Goal: Task Accomplishment & Management: Complete application form

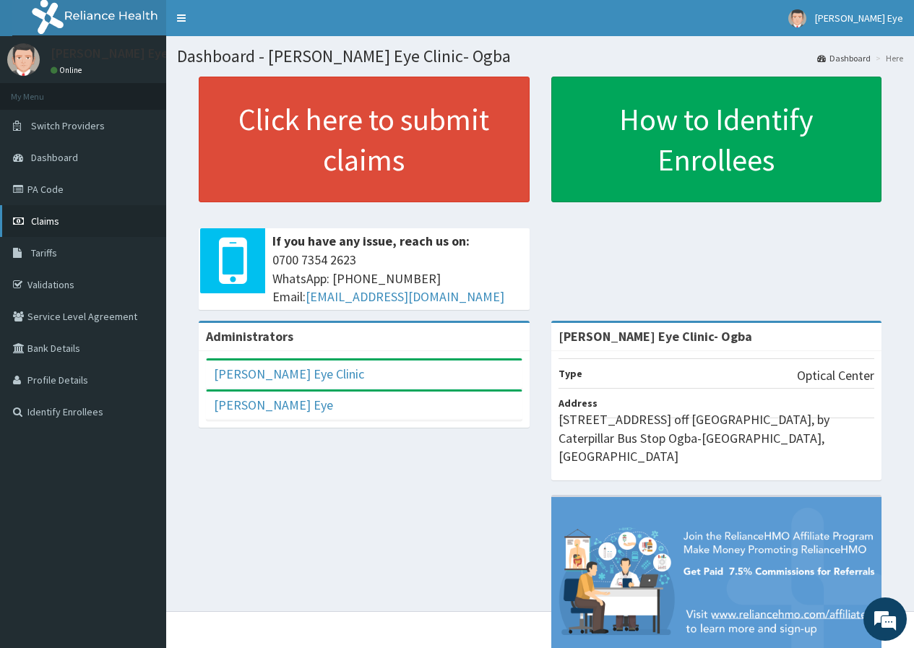
click at [84, 222] on link "Claims" at bounding box center [83, 221] width 166 height 32
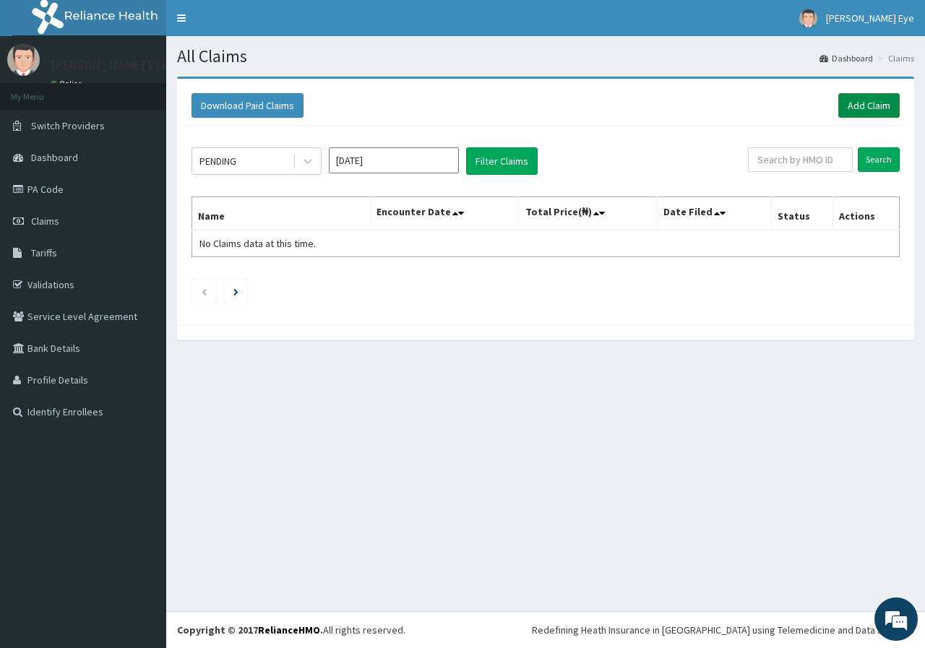
click at [868, 106] on link "Add Claim" at bounding box center [868, 105] width 61 height 25
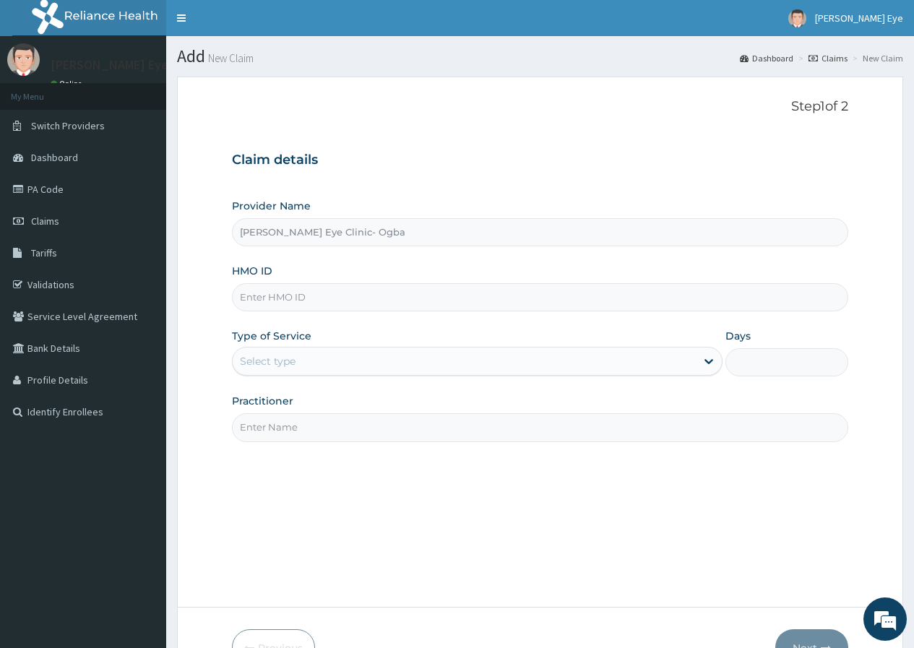
click at [316, 298] on input "HMO ID" at bounding box center [540, 297] width 616 height 28
click at [263, 301] on input "HMO ID" at bounding box center [540, 297] width 616 height 28
paste input "TIB/10002/C"
type input "TIB/10002/C"
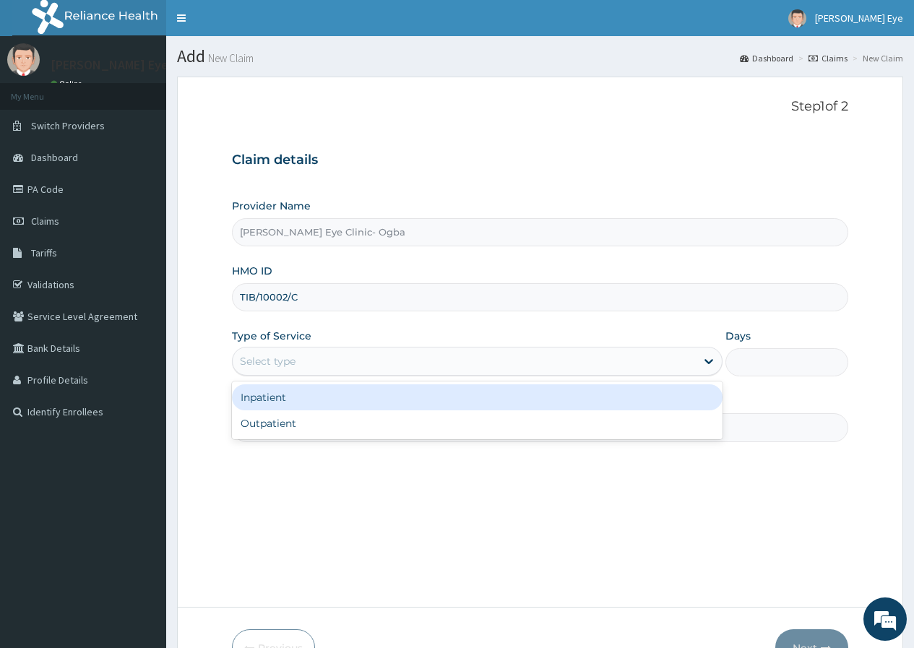
click at [371, 361] on div "Select type" at bounding box center [464, 361] width 463 height 23
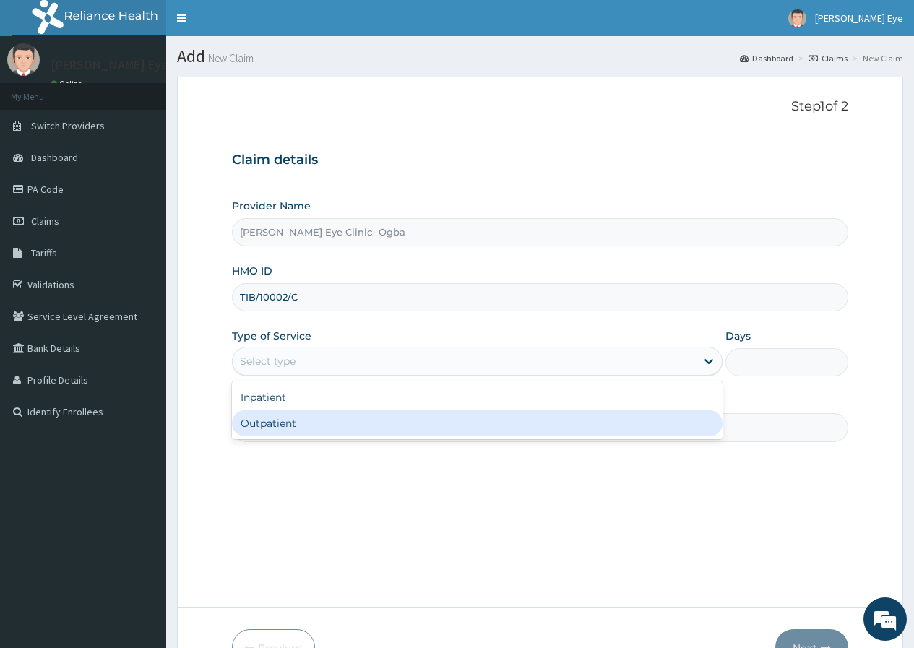
click at [348, 425] on div "Outpatient" at bounding box center [477, 423] width 490 height 26
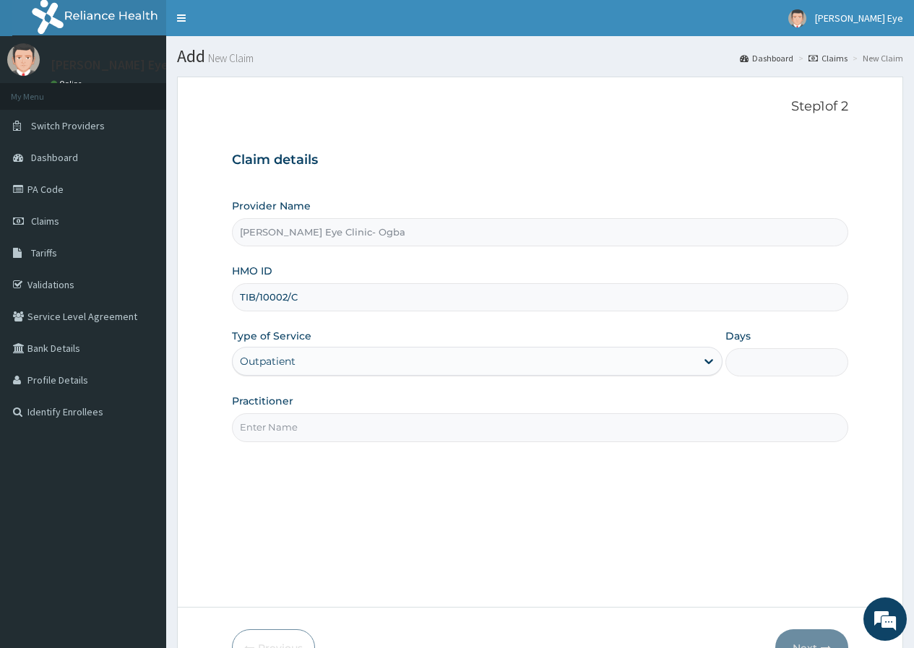
type input "1"
click at [333, 429] on input "Practitioner" at bounding box center [540, 427] width 616 height 28
type input "DR GIFT"
click at [322, 337] on div "Type of Service Outpatient" at bounding box center [477, 353] width 490 height 48
click at [347, 421] on div "Step 1 of 2 Claim details Provider Name Forst Eye Clinic- Ogba HMO ID TIB/10002…" at bounding box center [540, 342] width 616 height 486
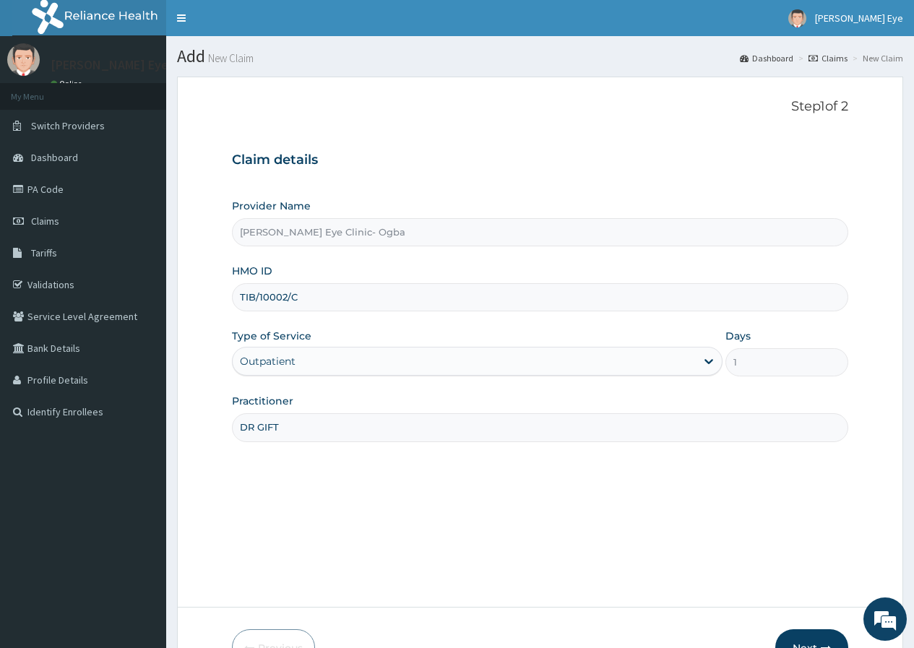
scroll to position [89, 0]
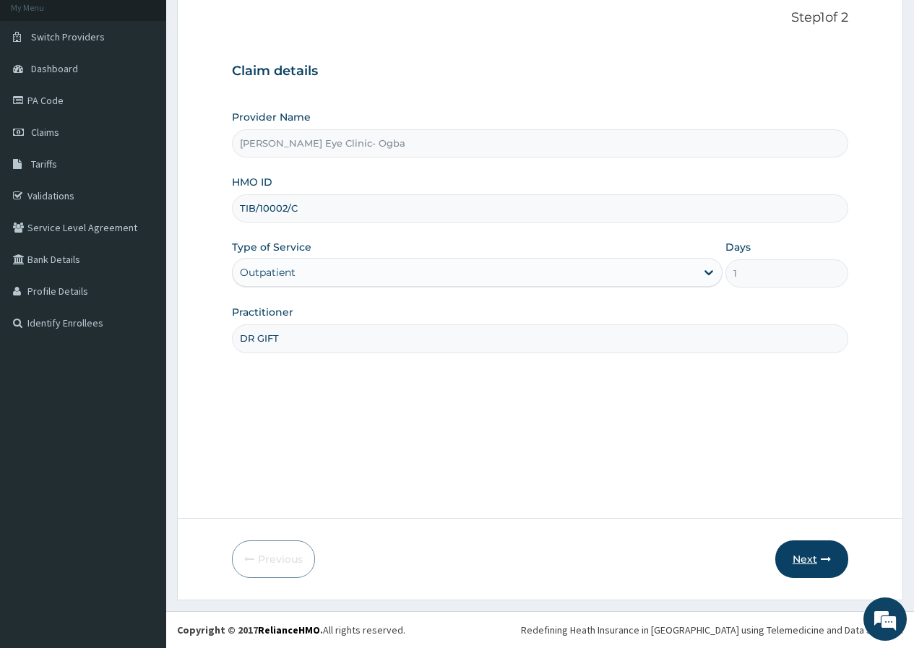
click at [804, 558] on button "Next" at bounding box center [811, 559] width 73 height 38
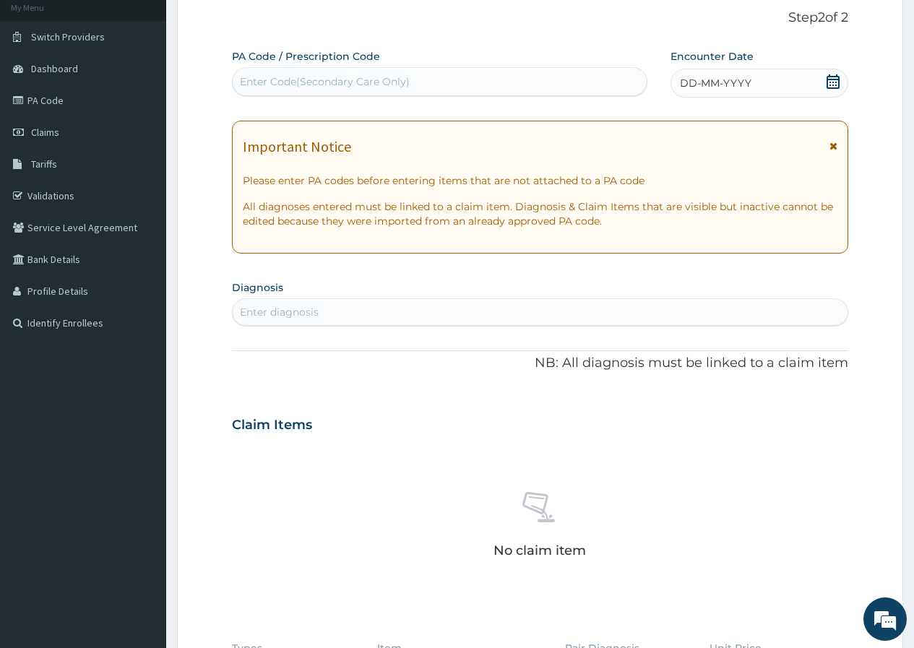
click at [300, 77] on div "Enter Code(Secondary Care Only)" at bounding box center [325, 81] width 170 height 14
paste input "PA/CF89D1"
type input "PA/CF89D1"
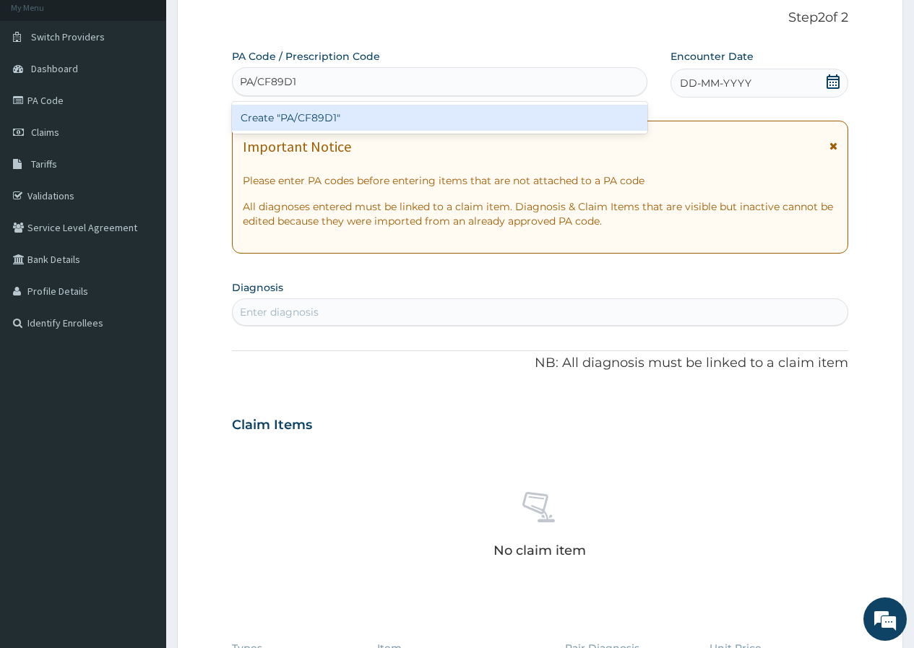
click at [321, 116] on div "Create "PA/CF89D1"" at bounding box center [439, 118] width 415 height 26
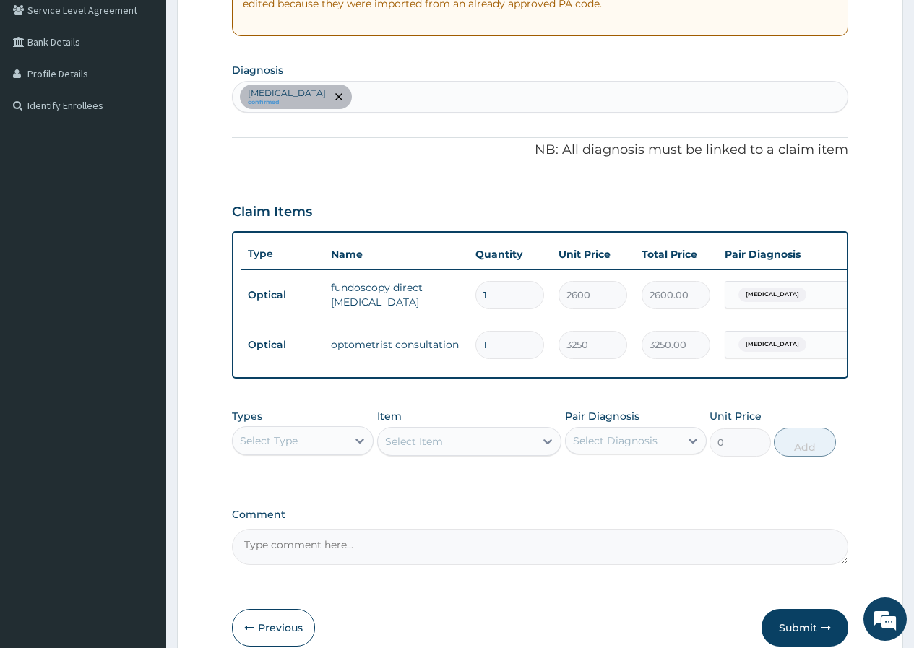
scroll to position [386, 0]
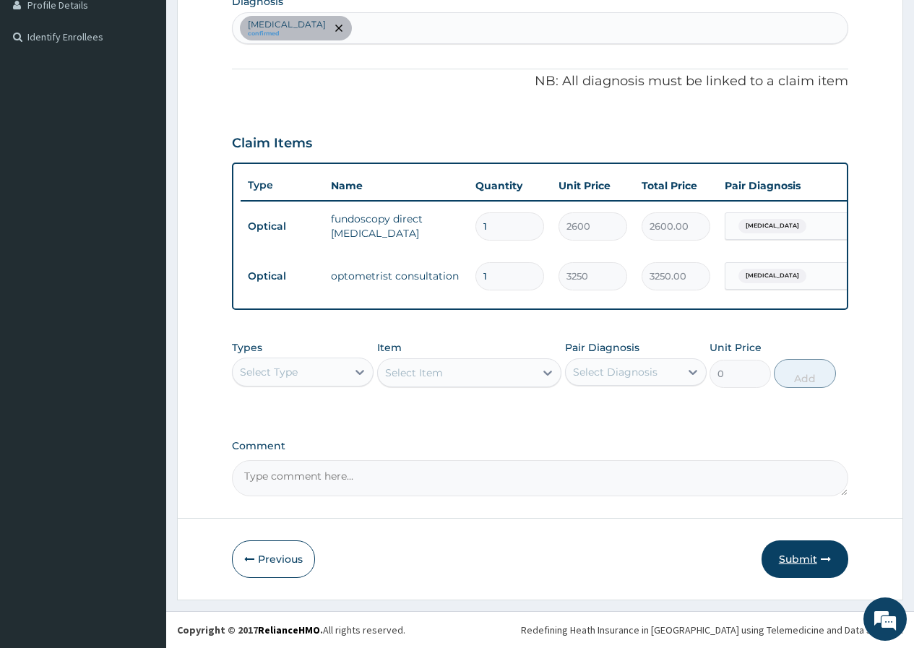
click at [803, 557] on button "Submit" at bounding box center [804, 559] width 87 height 38
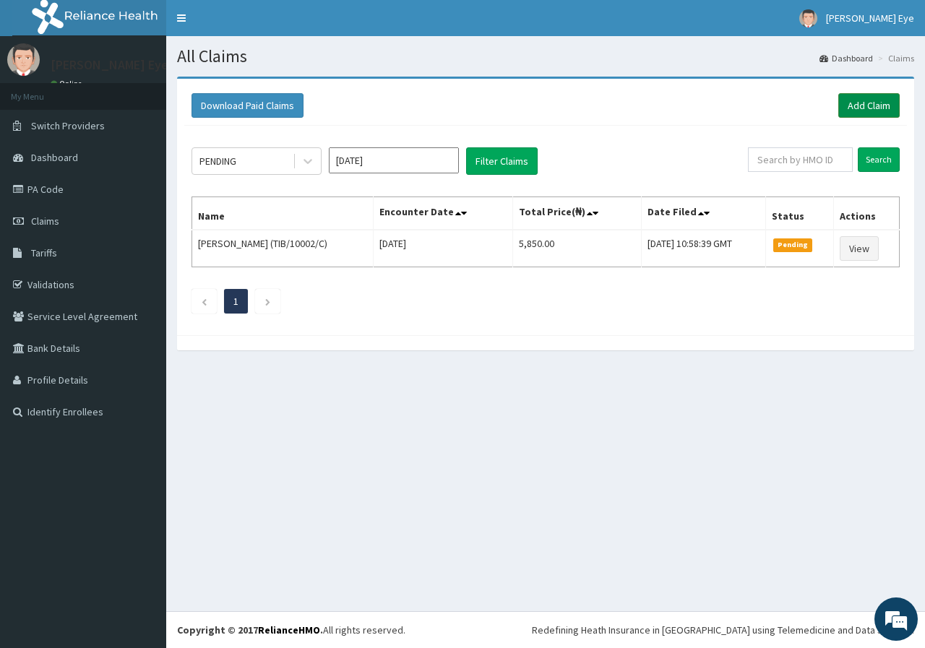
click at [862, 107] on link "Add Claim" at bounding box center [868, 105] width 61 height 25
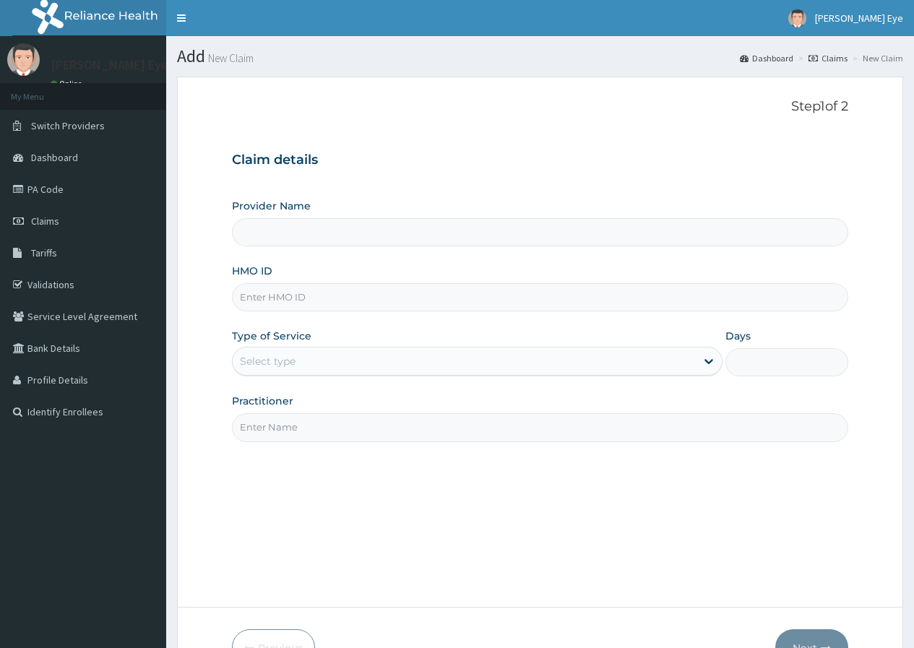
click at [296, 233] on input "Provider Name" at bounding box center [540, 232] width 616 height 28
click at [285, 295] on input "HMO ID" at bounding box center [540, 297] width 616 height 28
paste input "TDP/10739/A"
type input "TDP/10739/A"
type input "Forst Eye Clinic- Ogba"
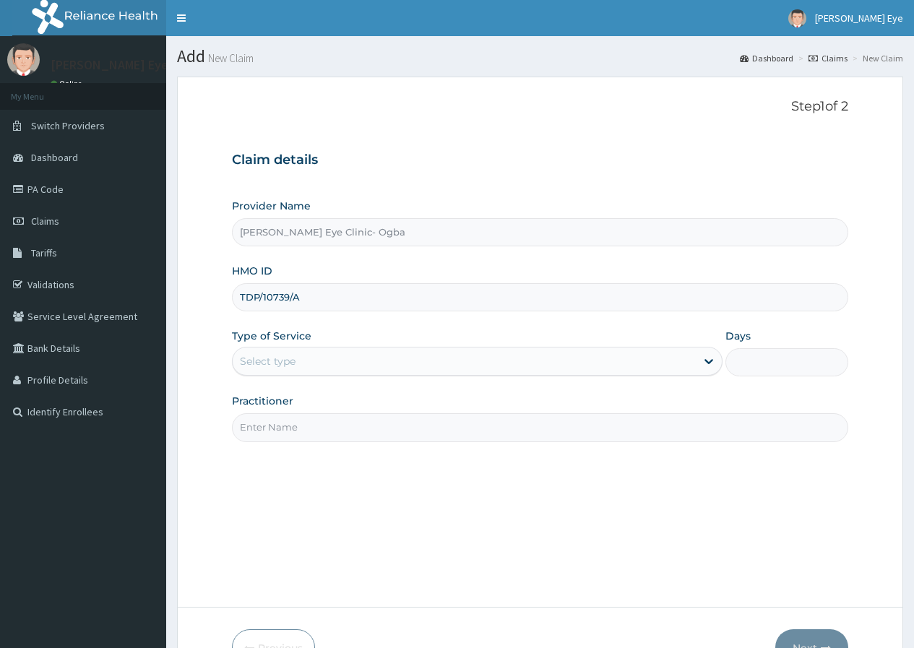
type input "TDP/10739/A"
click at [351, 360] on div "Select type" at bounding box center [464, 361] width 463 height 23
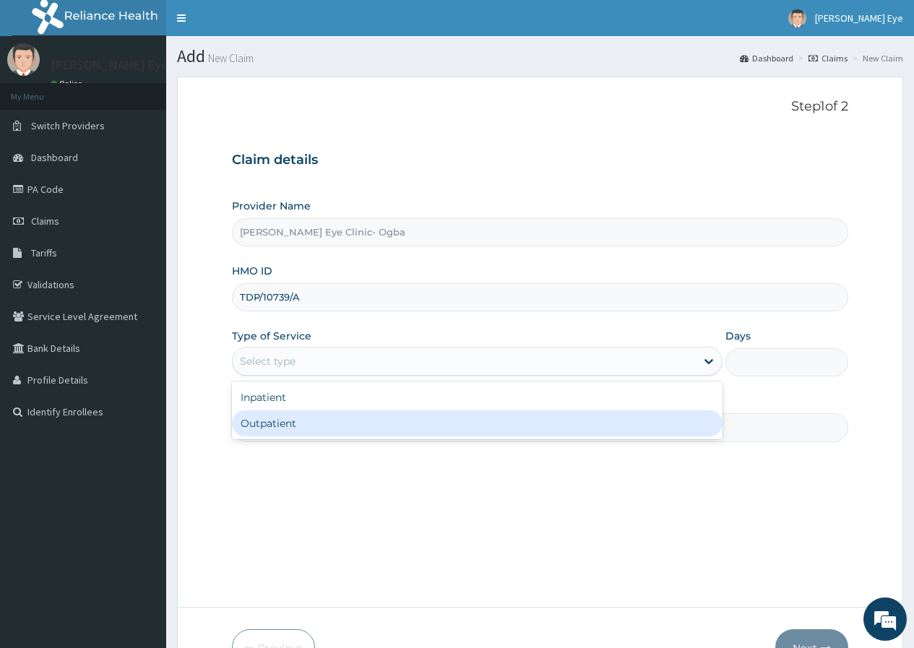
click at [303, 424] on div "Outpatient" at bounding box center [477, 423] width 490 height 26
type input "1"
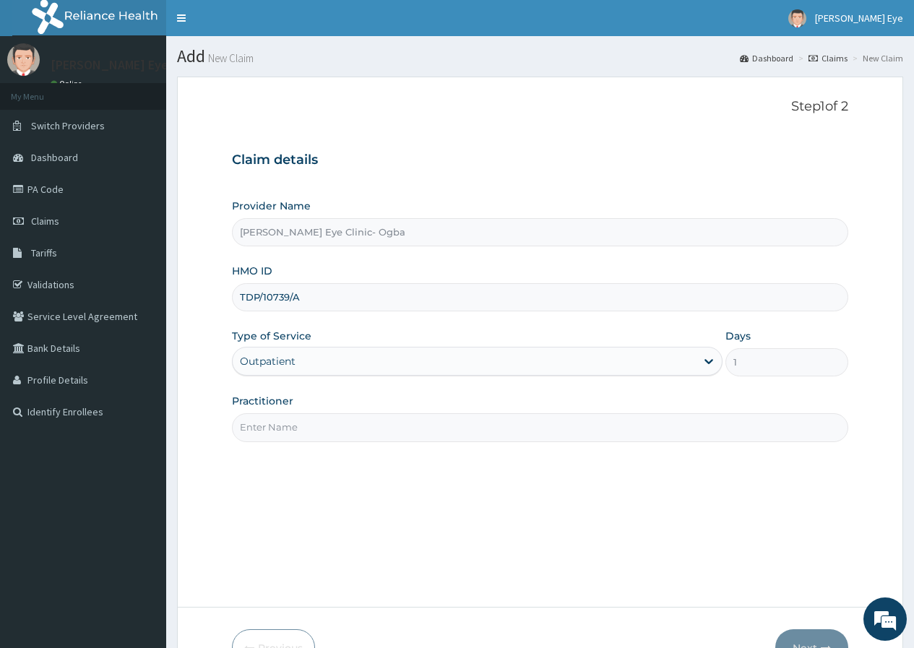
click at [306, 430] on input "Practitioner" at bounding box center [540, 427] width 616 height 28
click at [555, 496] on div "Step 1 of 2 Claim details Provider Name Forst Eye Clinic- Ogba HMO ID TDP/10739…" at bounding box center [540, 342] width 616 height 486
click at [360, 423] on input "Practitioner" at bounding box center [540, 427] width 616 height 28
type input "DR GIFT"
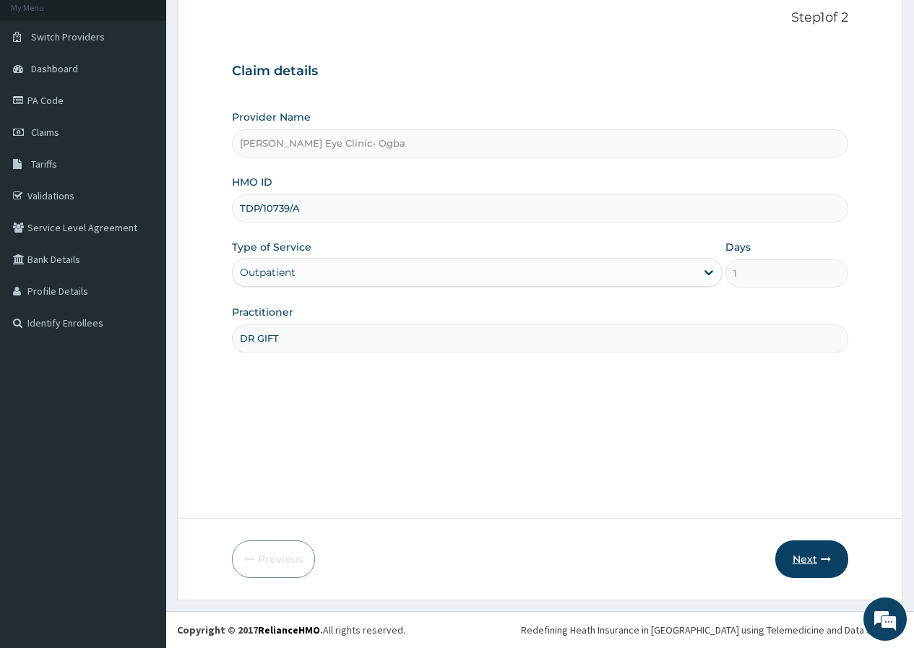
click at [814, 563] on button "Next" at bounding box center [811, 559] width 73 height 38
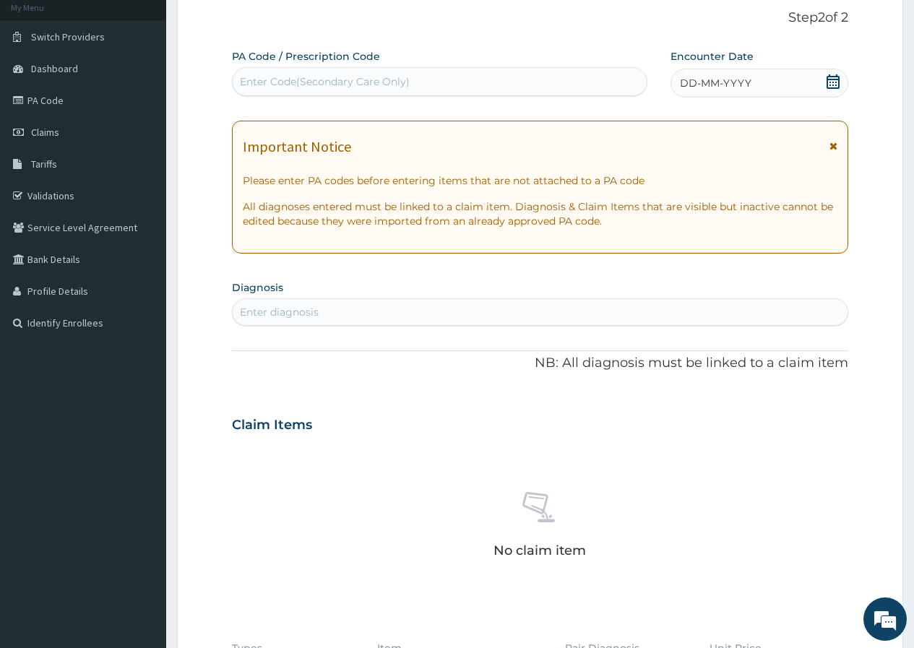
click at [376, 85] on div "Enter Code(Secondary Care Only)" at bounding box center [325, 81] width 170 height 14
click at [446, 79] on div "Enter Code(Secondary Care Only)" at bounding box center [439, 81] width 413 height 23
paste input "PA/924E73"
type input "PA/924E73"
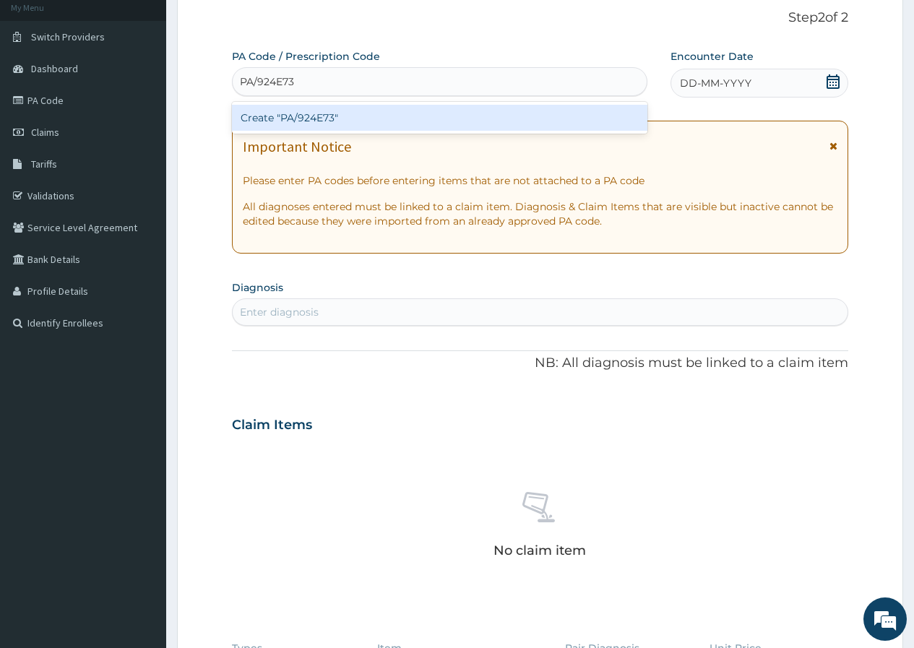
click at [452, 115] on div "Create "PA/924E73"" at bounding box center [439, 118] width 415 height 26
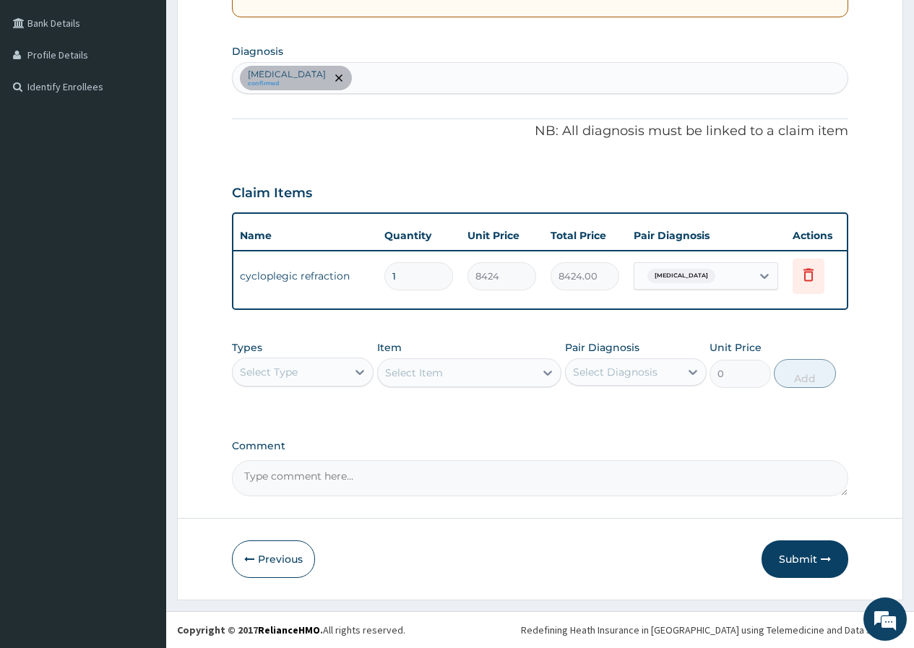
scroll to position [336, 0]
click at [807, 555] on button "Submit" at bounding box center [804, 559] width 87 height 38
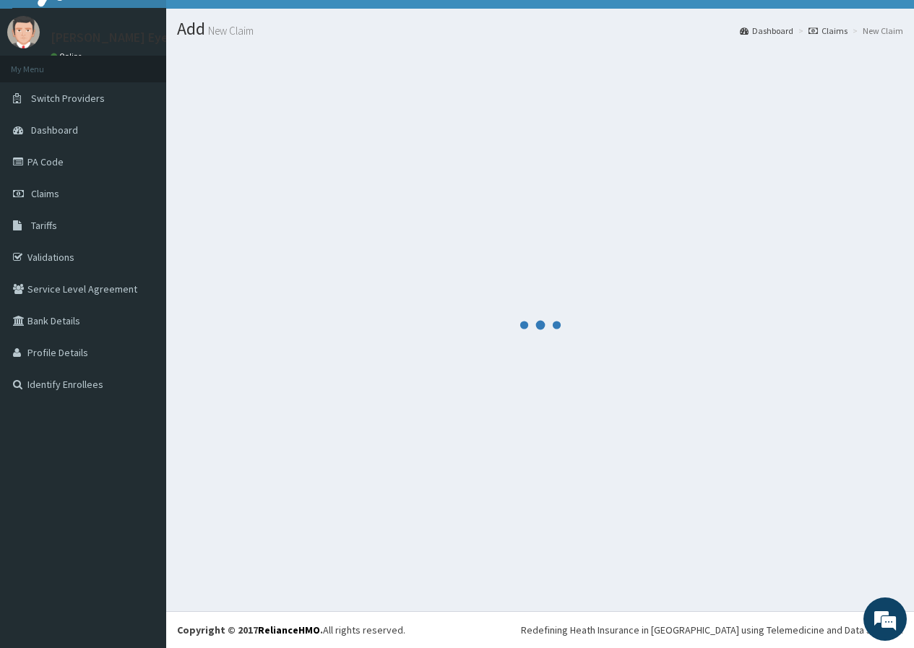
scroll to position [27, 0]
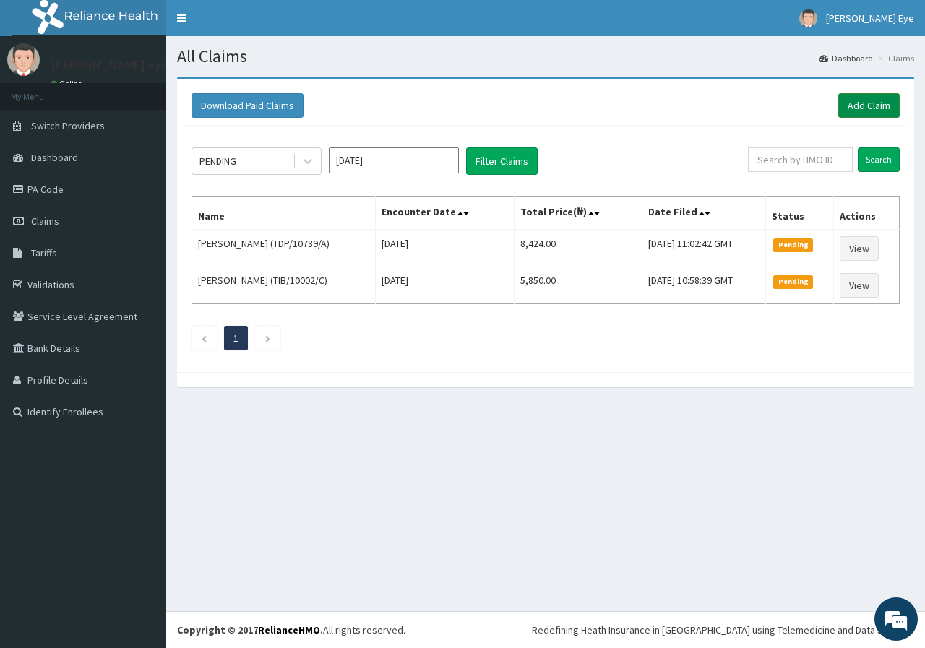
click at [866, 109] on link "Add Claim" at bounding box center [868, 105] width 61 height 25
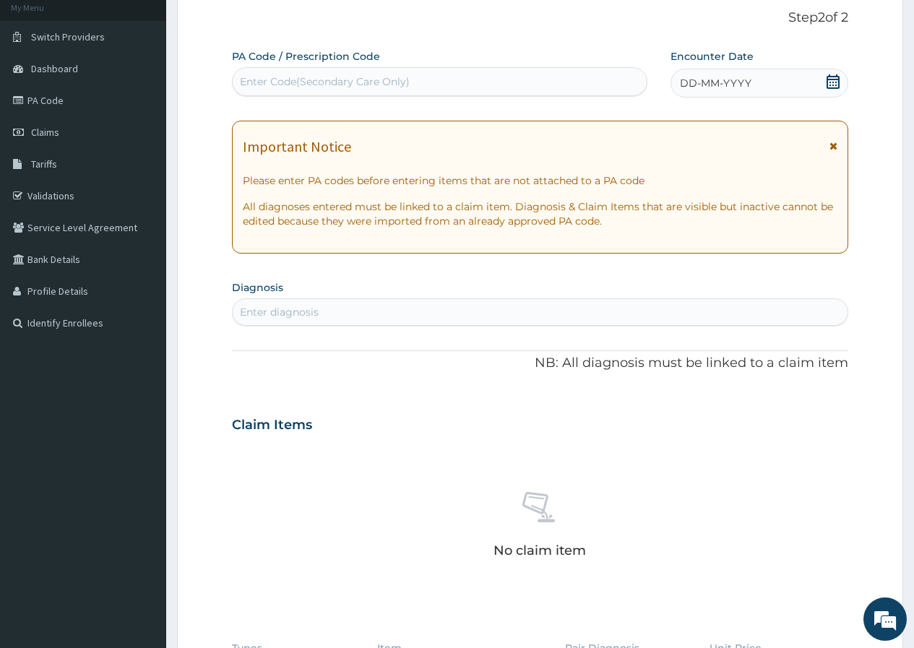
type input "PA/A26B90"
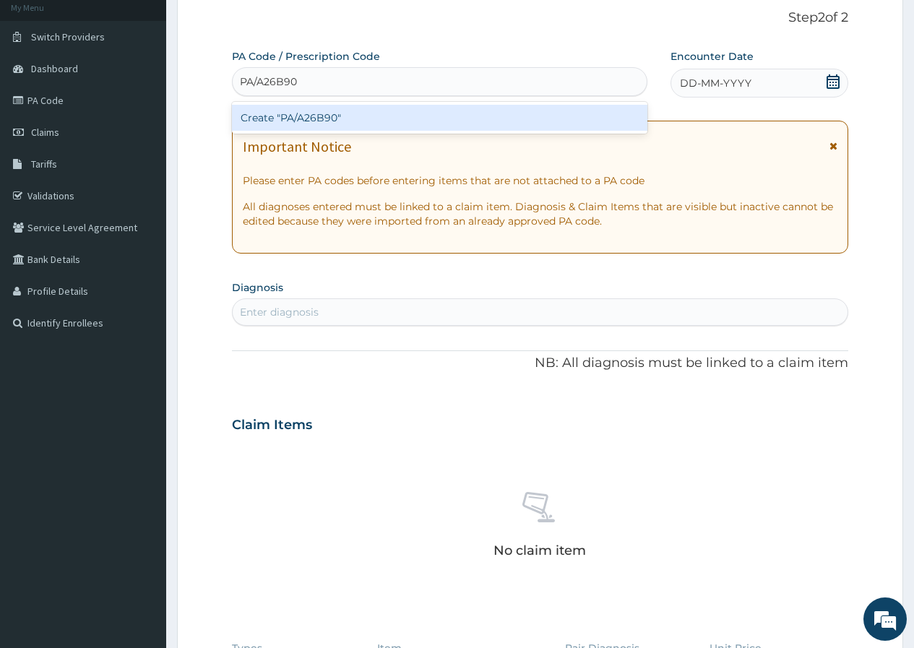
click at [293, 113] on div "Create "PA/A26B90"" at bounding box center [439, 118] width 415 height 26
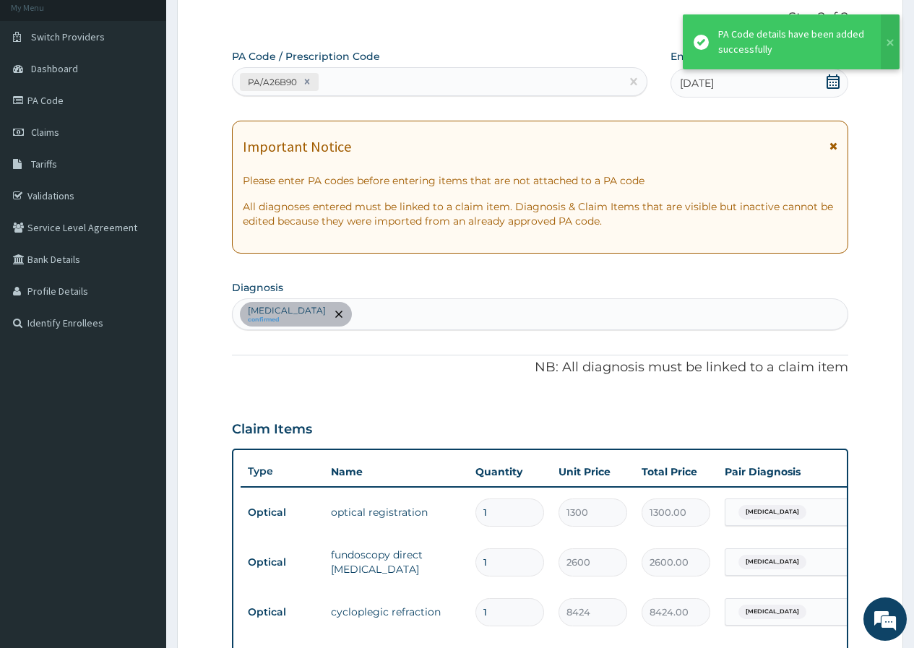
scroll to position [477, 0]
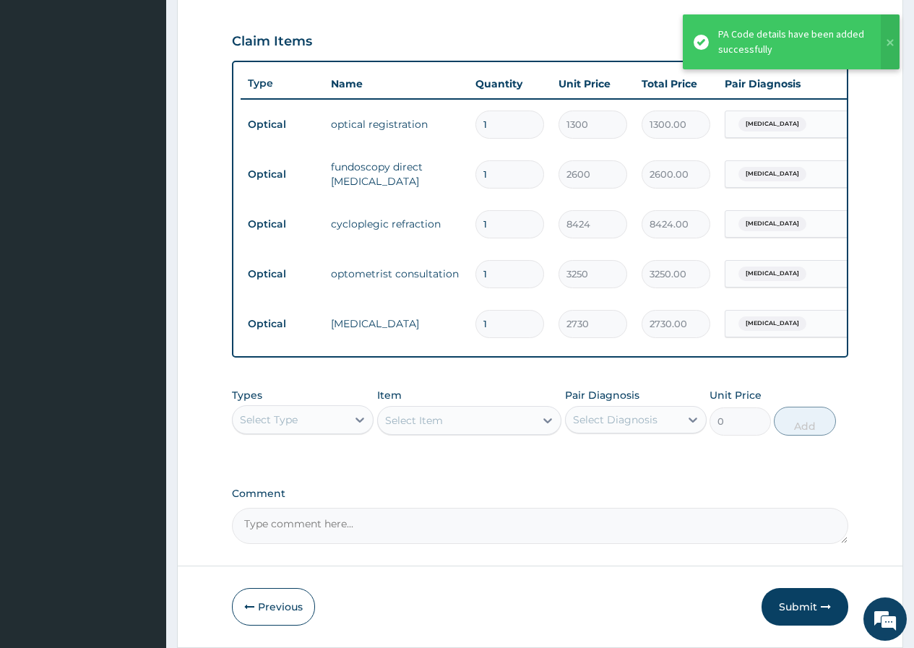
type input "1"
type input "2730.00"
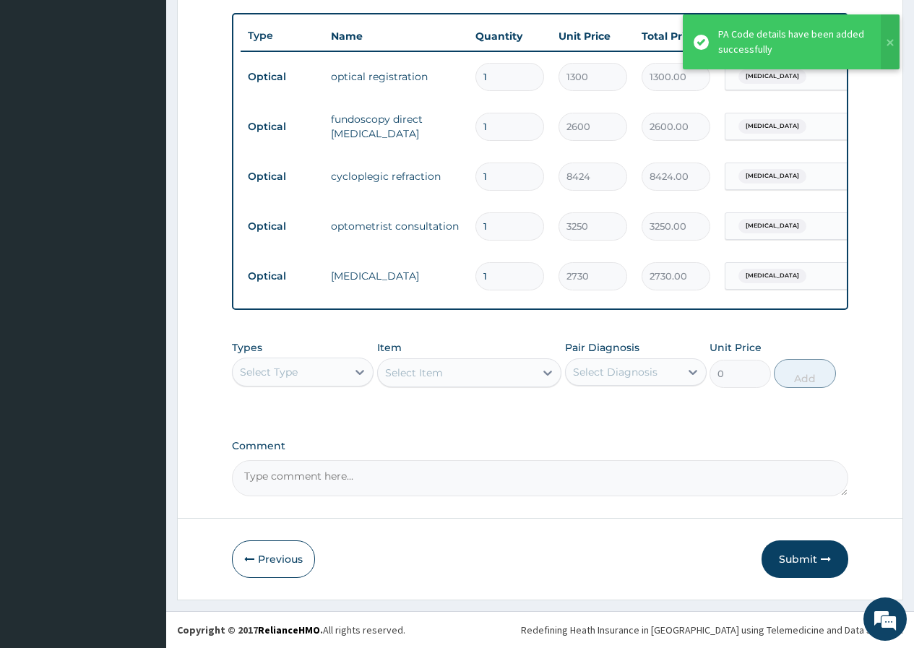
drag, startPoint x: 797, startPoint y: 551, endPoint x: 795, endPoint y: 534, distance: 16.7
click at [796, 552] on button "Submit" at bounding box center [804, 559] width 87 height 38
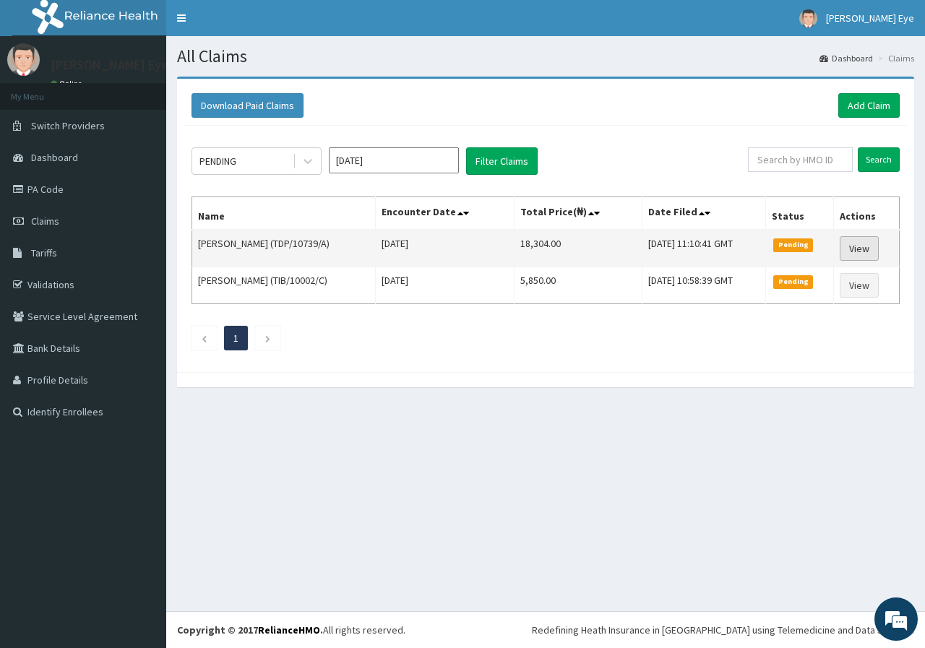
click at [872, 254] on link "View" at bounding box center [858, 248] width 39 height 25
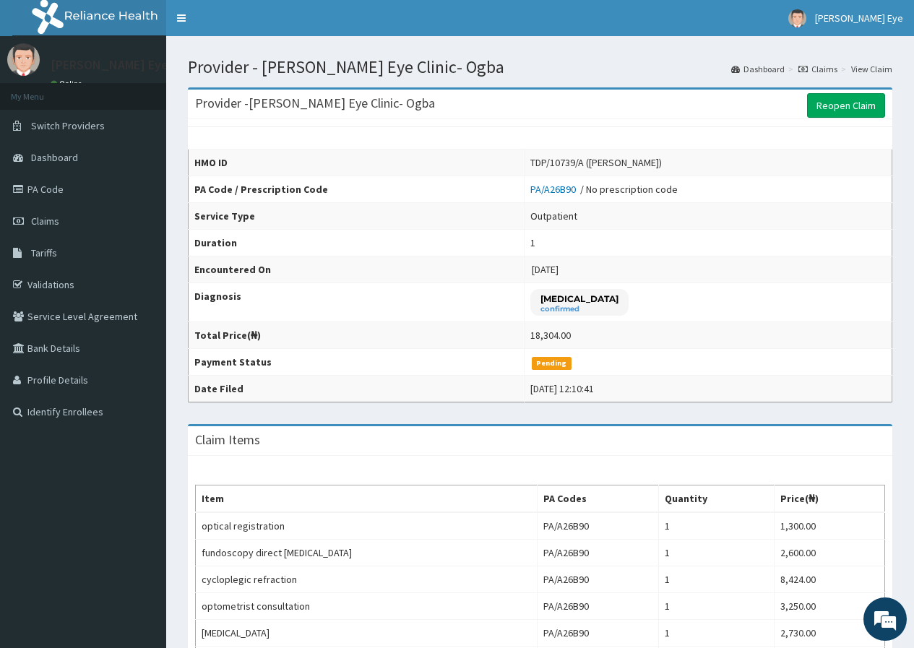
scroll to position [72, 0]
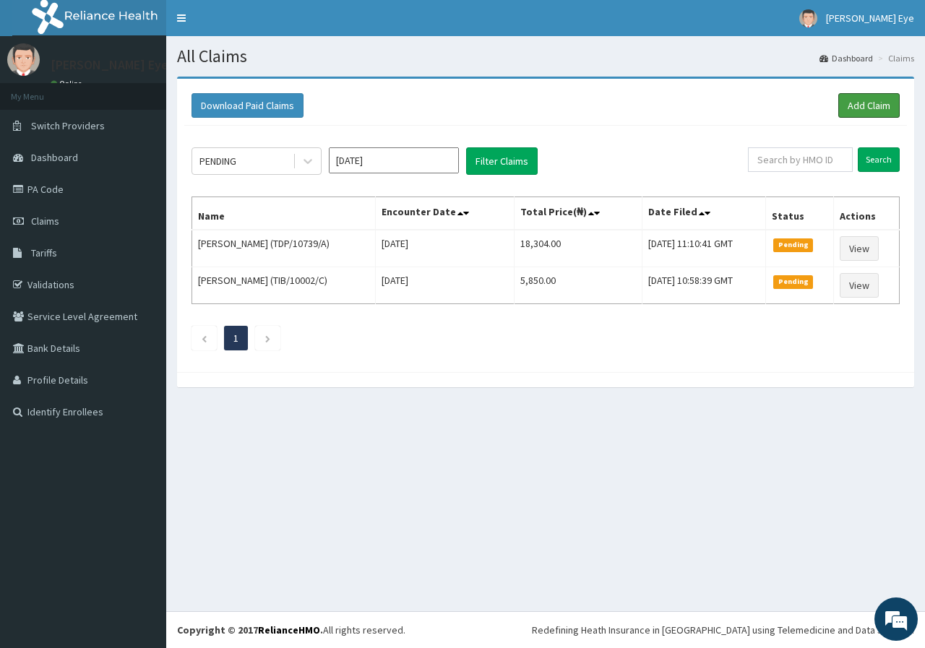
click at [860, 103] on link "Add Claim" at bounding box center [868, 105] width 61 height 25
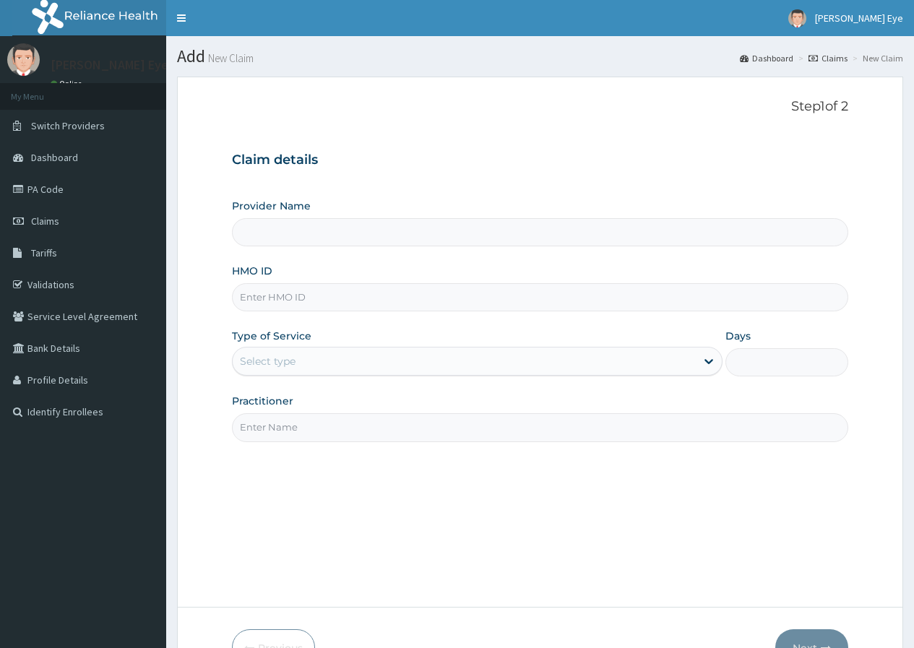
type input "[PERSON_NAME] Eye Clinic- Ogba"
click at [321, 305] on input "HMO ID" at bounding box center [540, 297] width 616 height 28
paste input "SNW/10008/C"
type input "SNW/10008/C"
click at [306, 359] on div "Select type" at bounding box center [464, 361] width 463 height 23
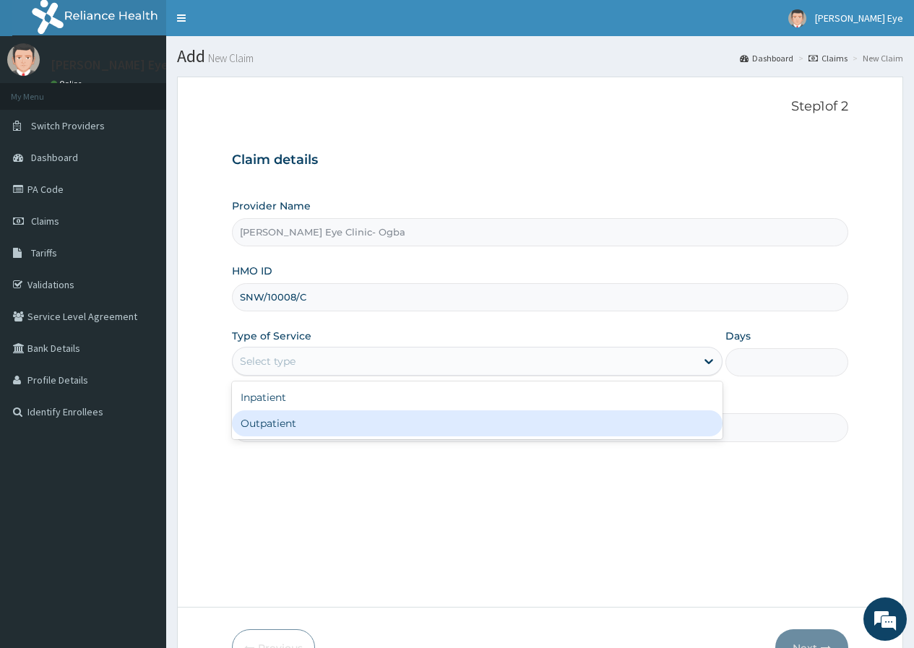
click at [300, 425] on div "Outpatient" at bounding box center [477, 423] width 490 height 26
type input "1"
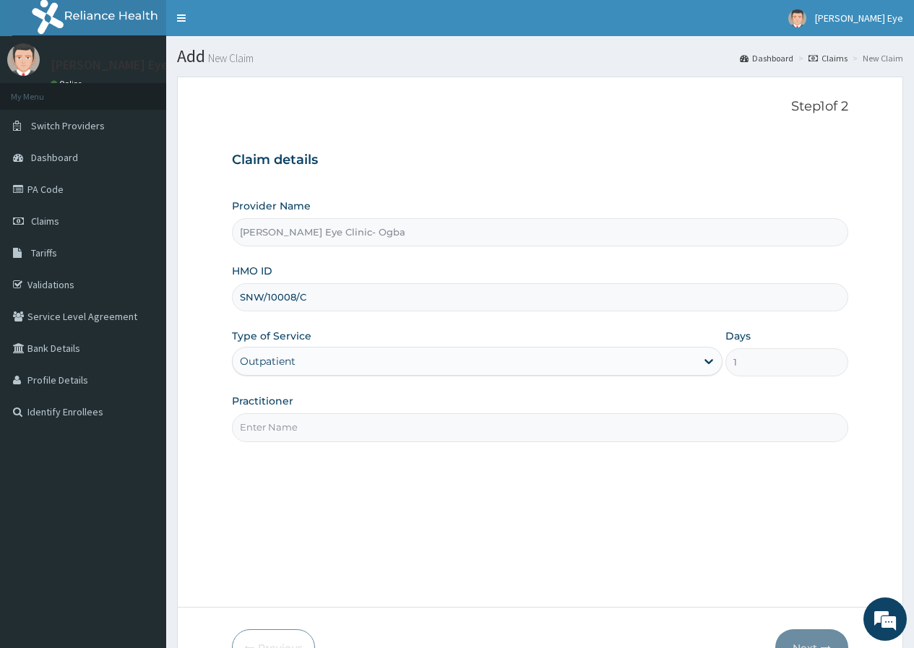
click at [324, 430] on input "Practitioner" at bounding box center [540, 427] width 616 height 28
type input "DR GIFT"
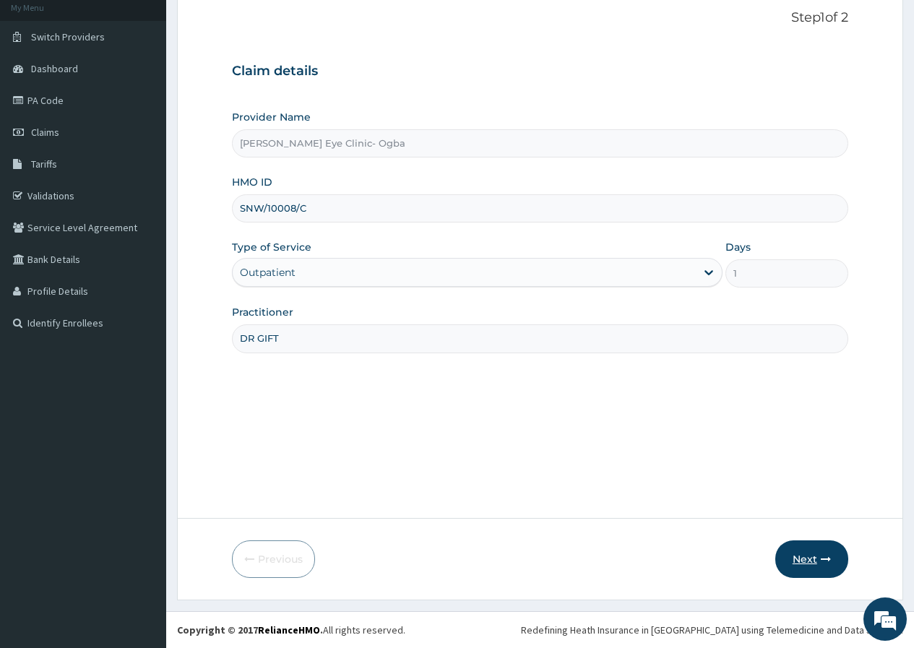
click at [797, 555] on button "Next" at bounding box center [811, 559] width 73 height 38
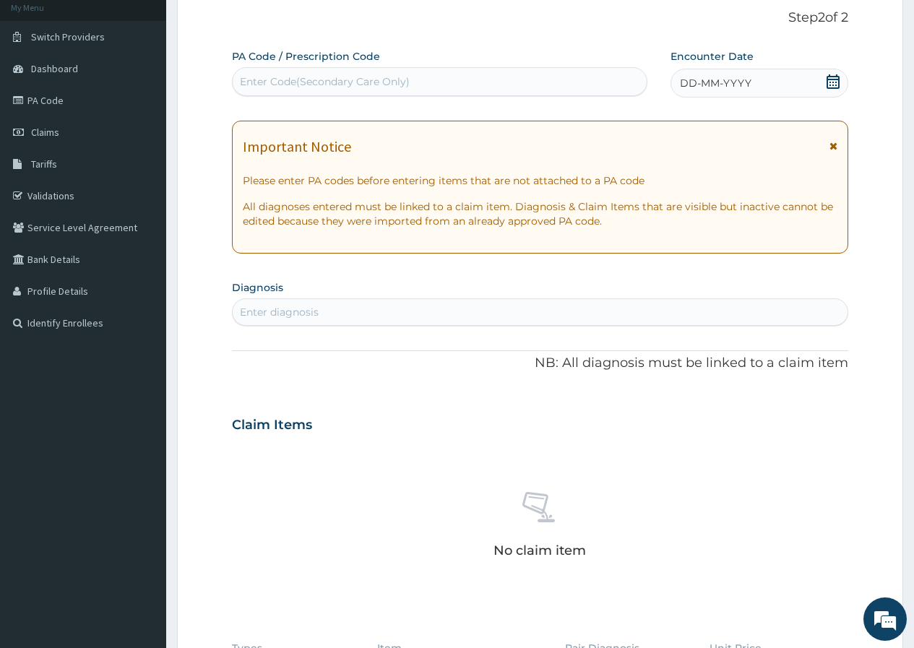
click at [315, 79] on div "Enter Code(Secondary Care Only)" at bounding box center [325, 81] width 170 height 14
paste input "PA/78AF85"
type input "PA/78AF85"
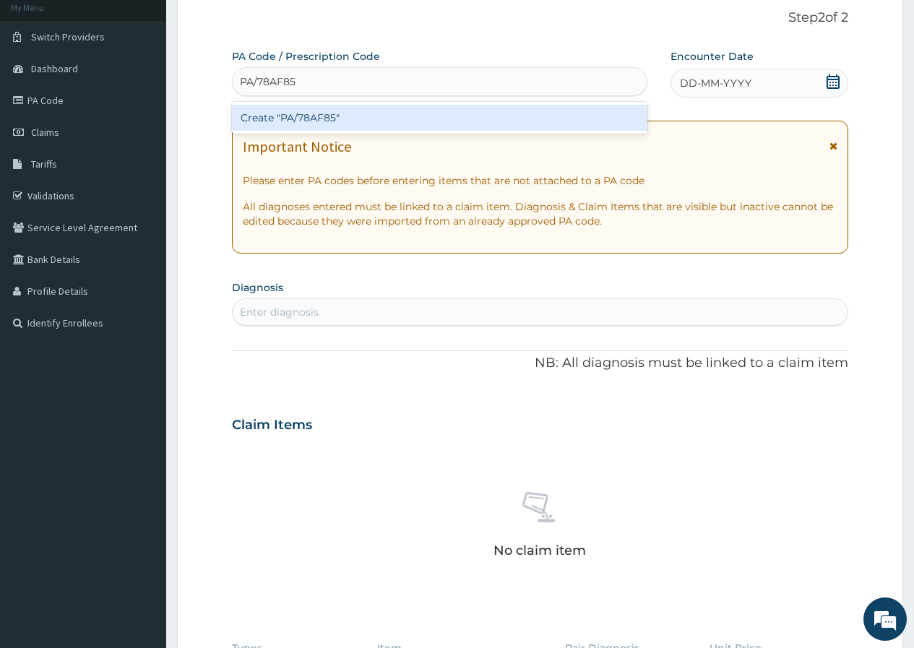
click at [318, 126] on div "Create "PA/78AF85"" at bounding box center [439, 118] width 415 height 26
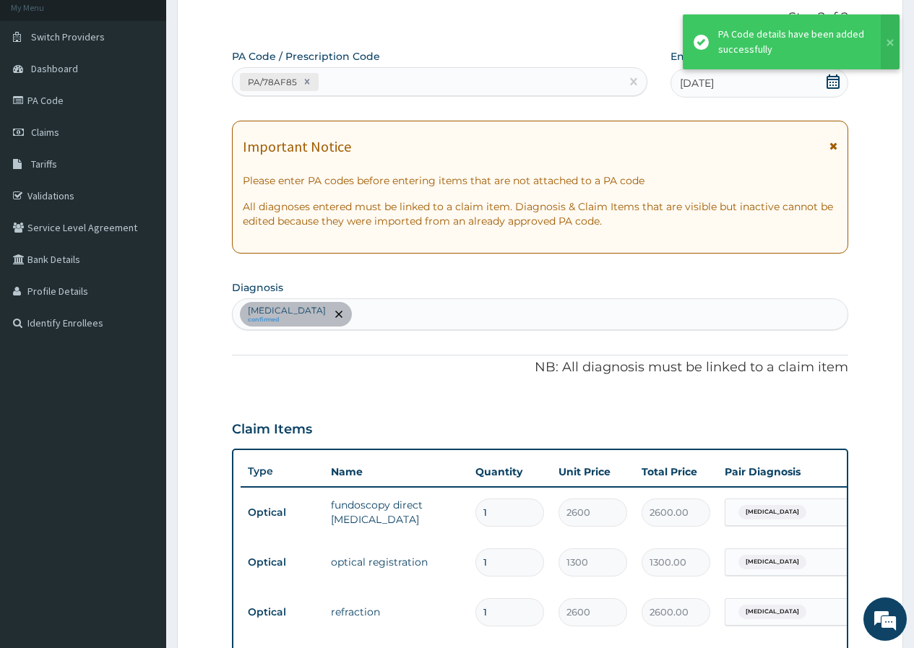
scroll to position [477, 0]
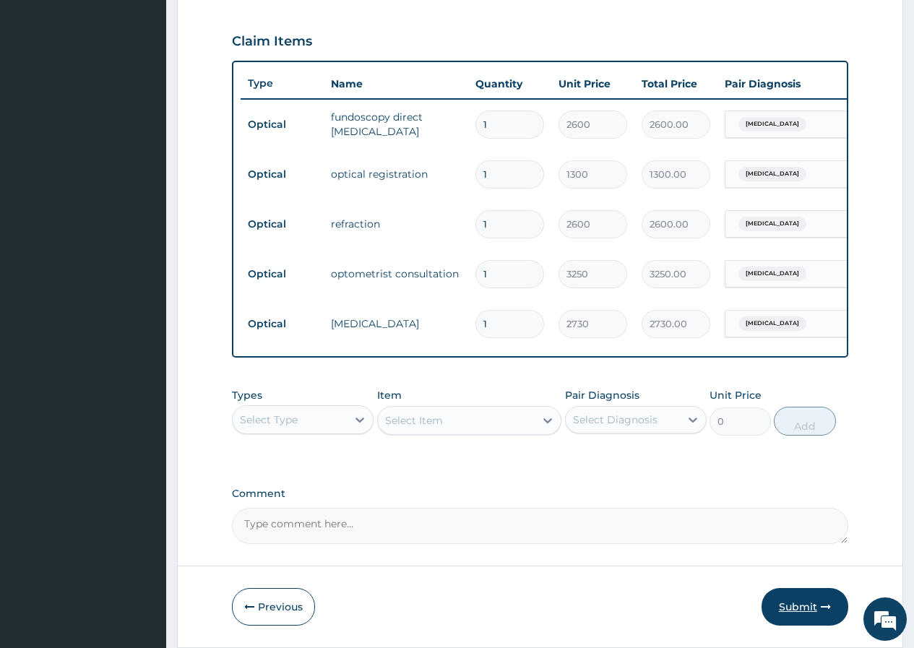
click at [787, 615] on button "Submit" at bounding box center [804, 607] width 87 height 38
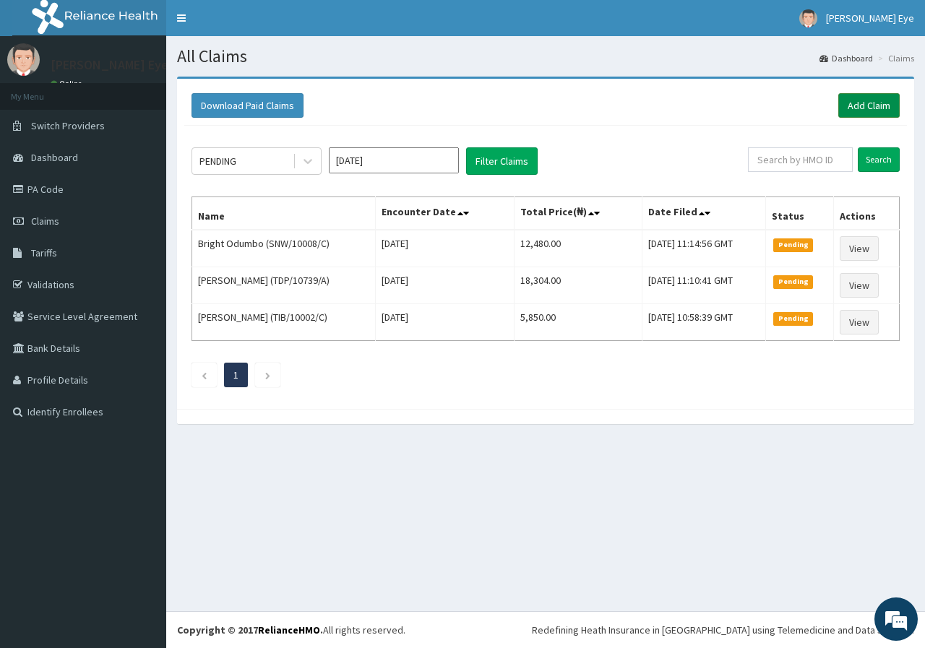
click at [872, 103] on link "Add Claim" at bounding box center [868, 105] width 61 height 25
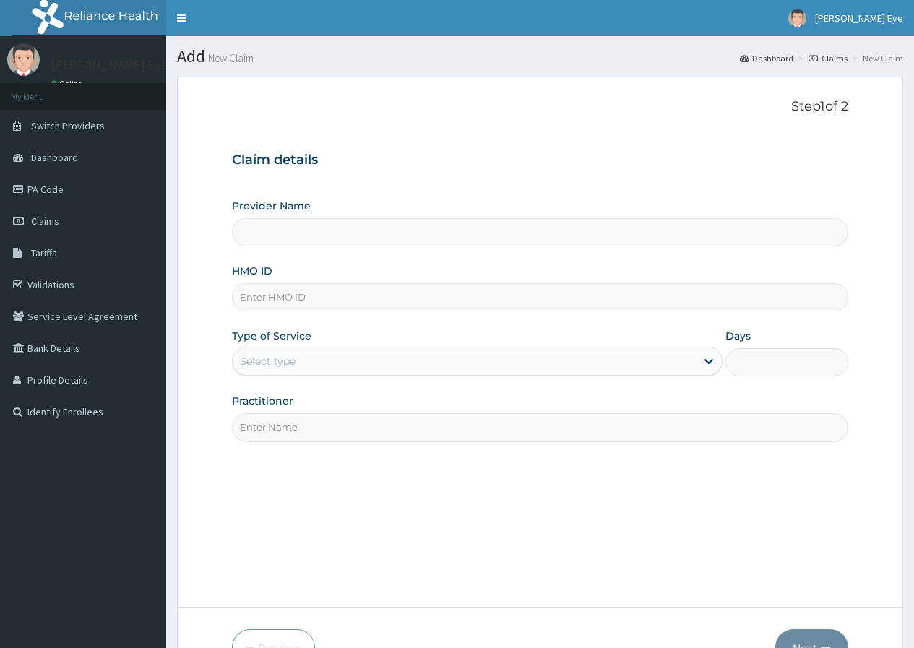
type input "[PERSON_NAME] Eye Clinic- Ogba"
click at [283, 293] on input "HMO ID" at bounding box center [540, 297] width 616 height 28
paste input "SNW/10008/B"
type input "SNW/10008/B"
click at [267, 358] on div "Select type" at bounding box center [268, 361] width 56 height 14
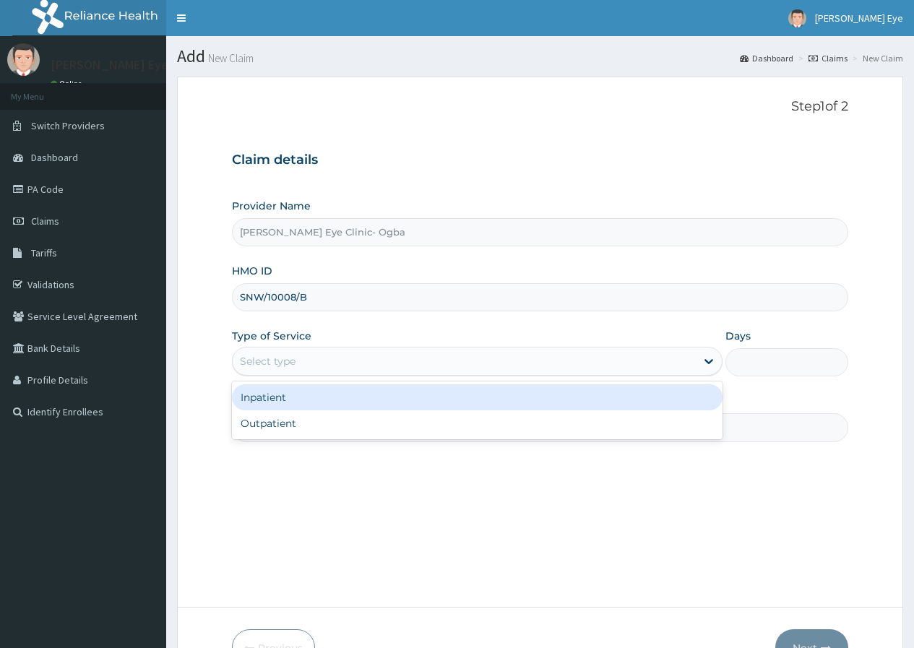
click at [296, 359] on div "Select type" at bounding box center [464, 361] width 463 height 23
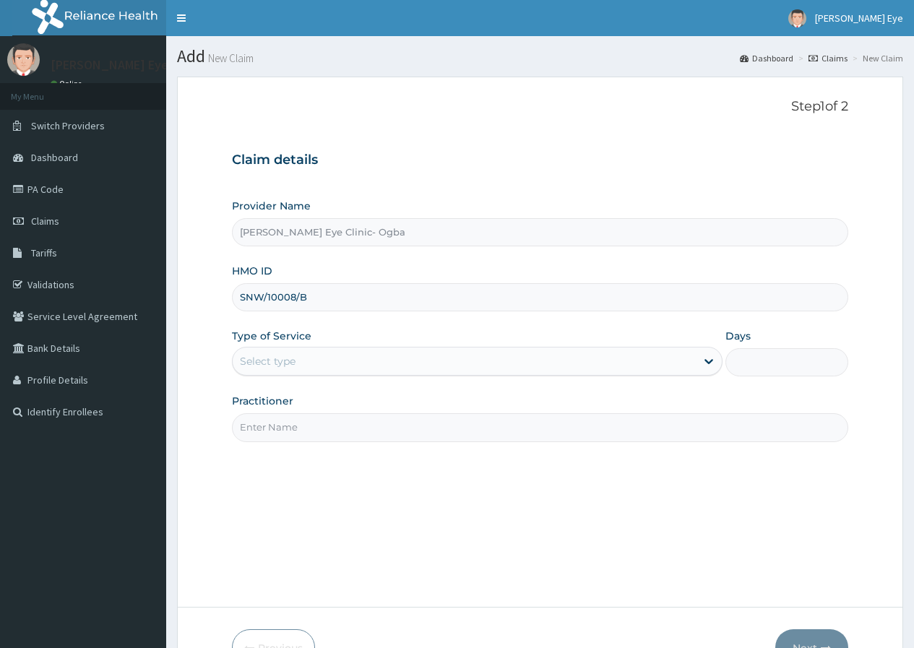
click at [296, 361] on div "Select type" at bounding box center [464, 361] width 463 height 23
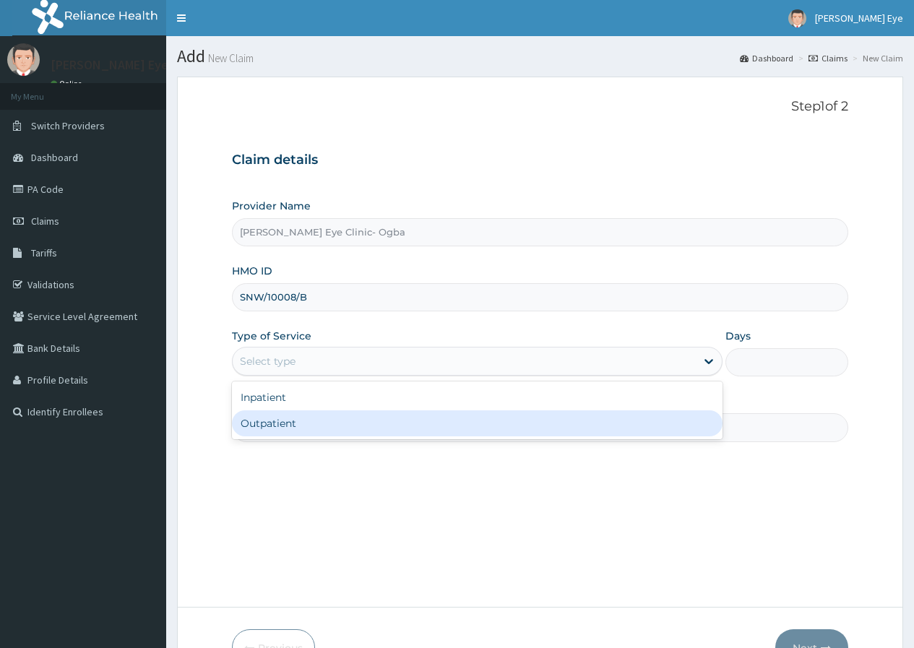
click at [294, 428] on div "Outpatient" at bounding box center [477, 423] width 490 height 26
type input "1"
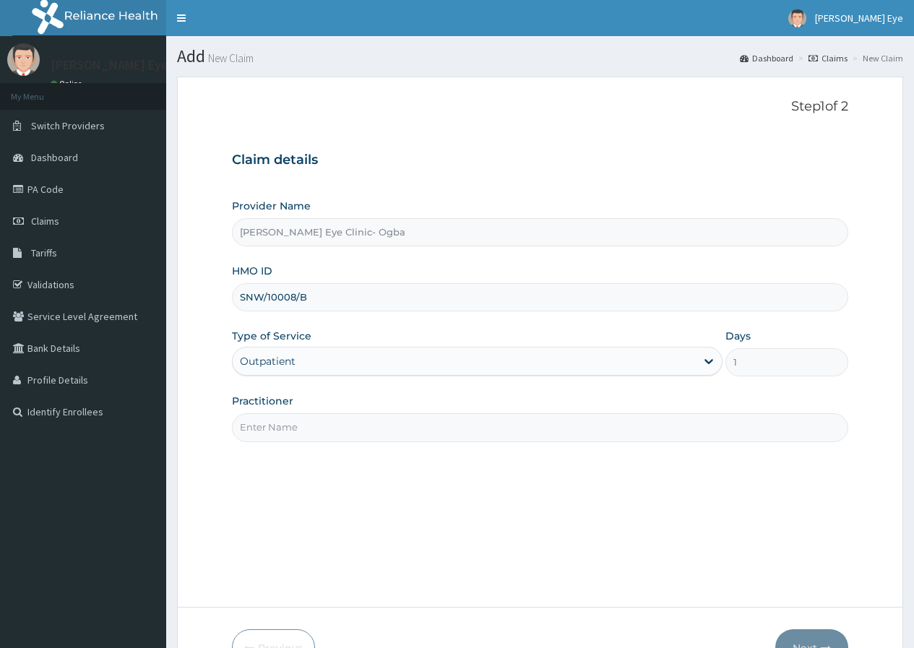
click at [286, 424] on input "Practitioner" at bounding box center [540, 427] width 616 height 28
type input "DR GIFT"
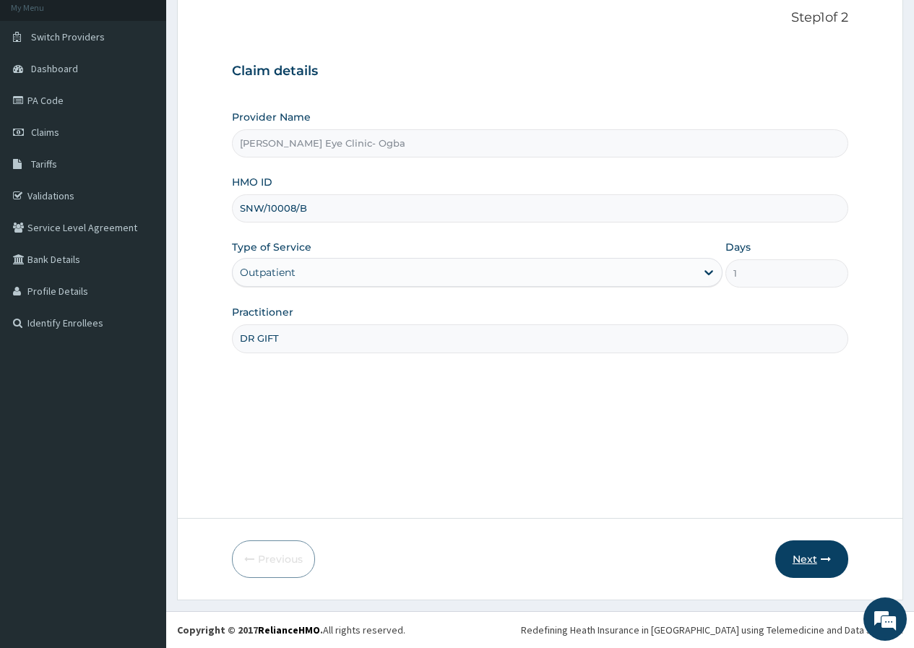
click at [810, 554] on button "Next" at bounding box center [811, 559] width 73 height 38
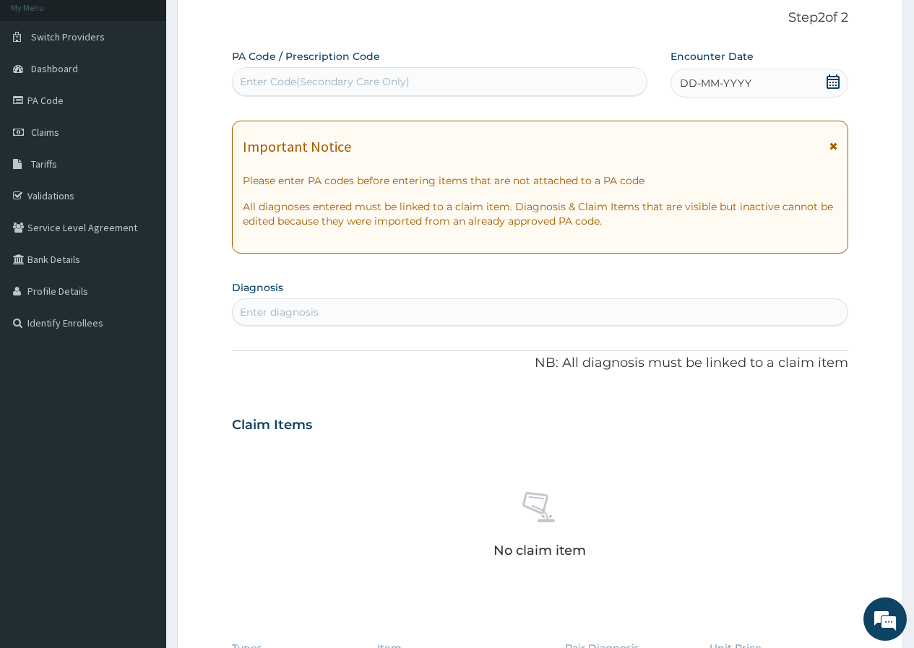
click at [307, 78] on div "Enter Code(Secondary Care Only)" at bounding box center [325, 81] width 170 height 14
paste input "PA/3717F5"
type input "PA/3717F5"
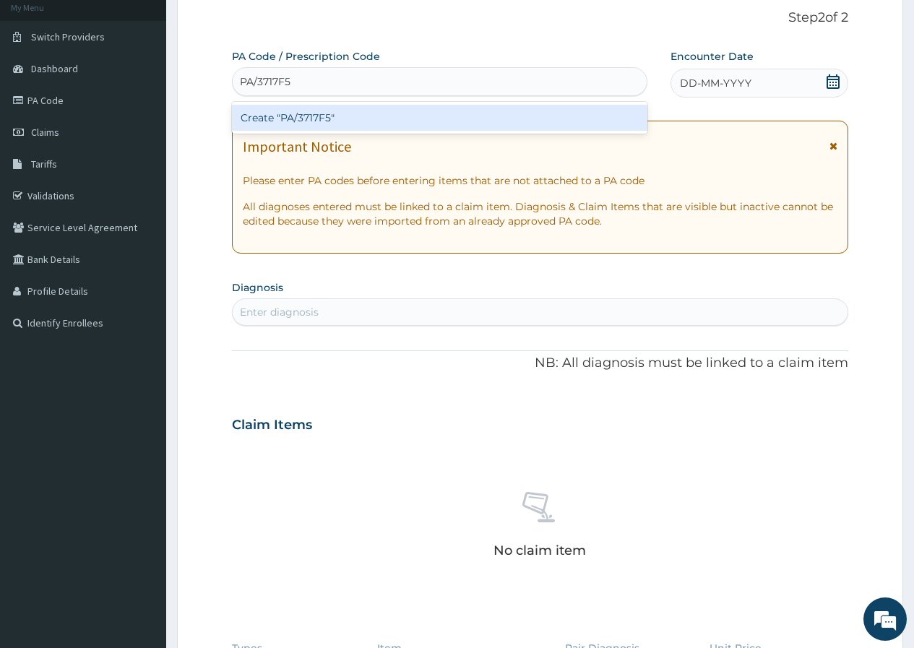
click at [321, 118] on div "Create "PA/3717F5"" at bounding box center [439, 118] width 415 height 26
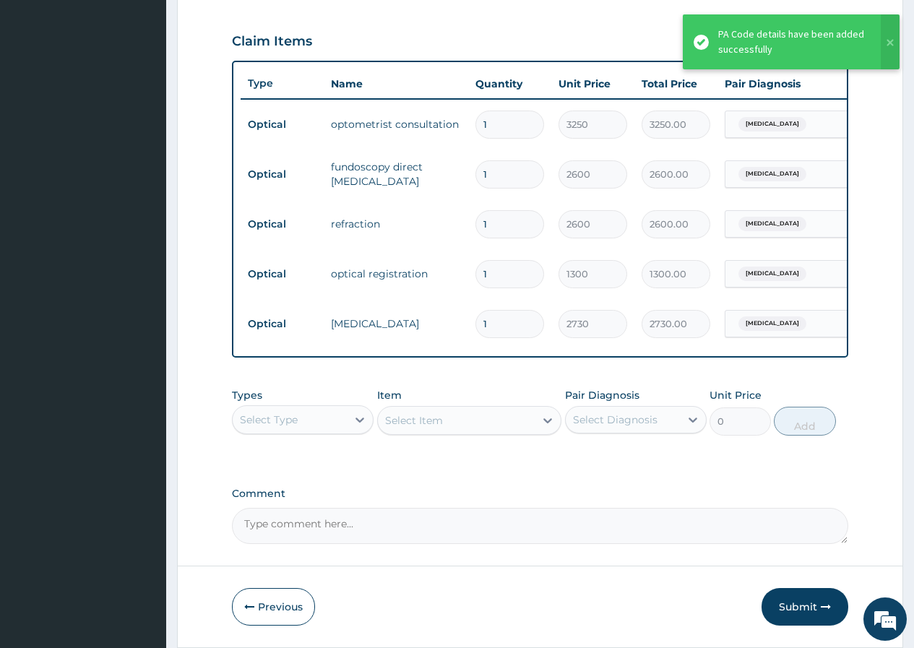
scroll to position [535, 0]
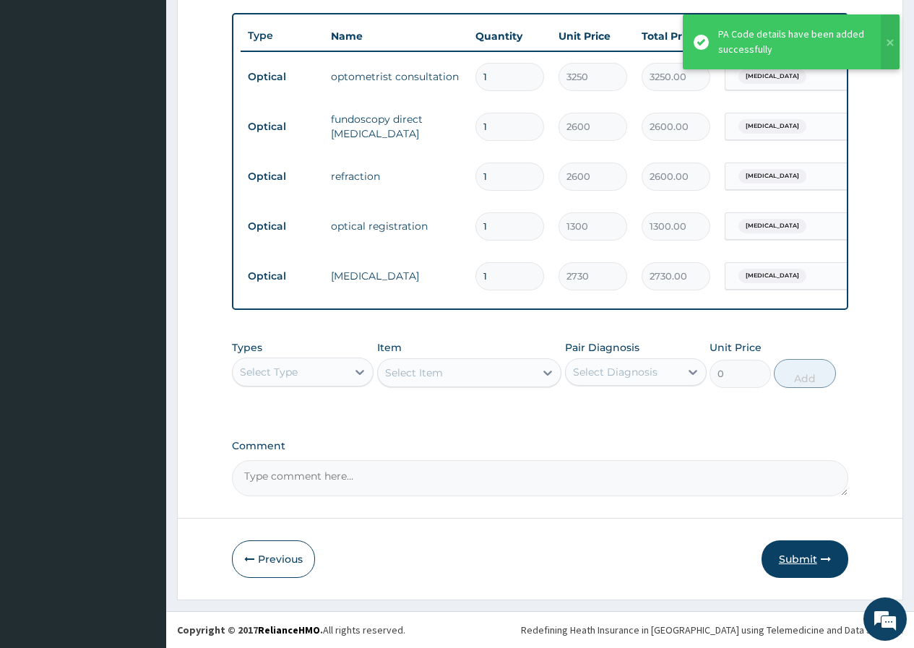
click at [799, 561] on button "Submit" at bounding box center [804, 559] width 87 height 38
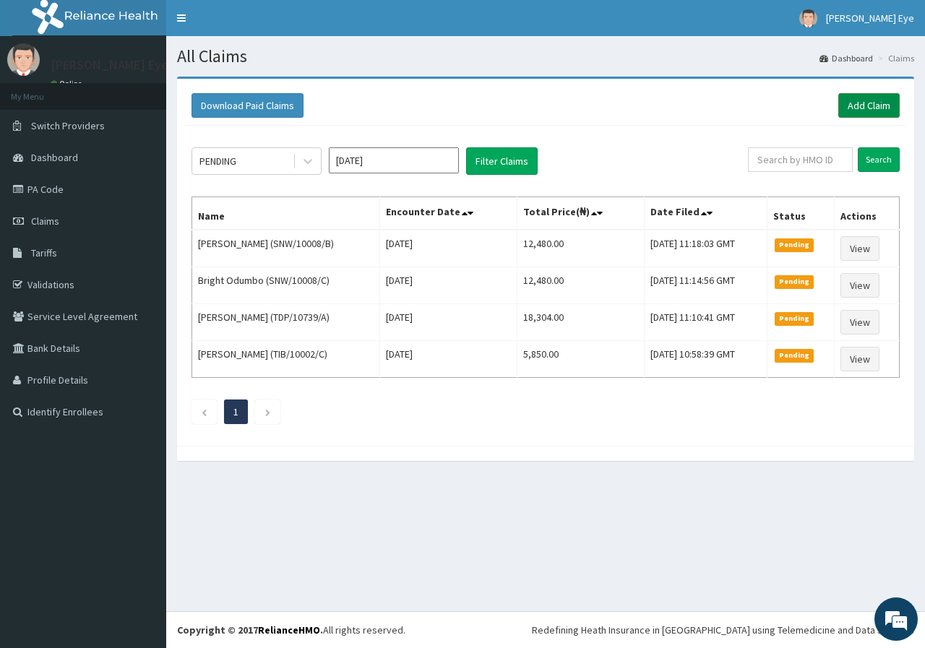
click at [856, 97] on link "Add Claim" at bounding box center [868, 105] width 61 height 25
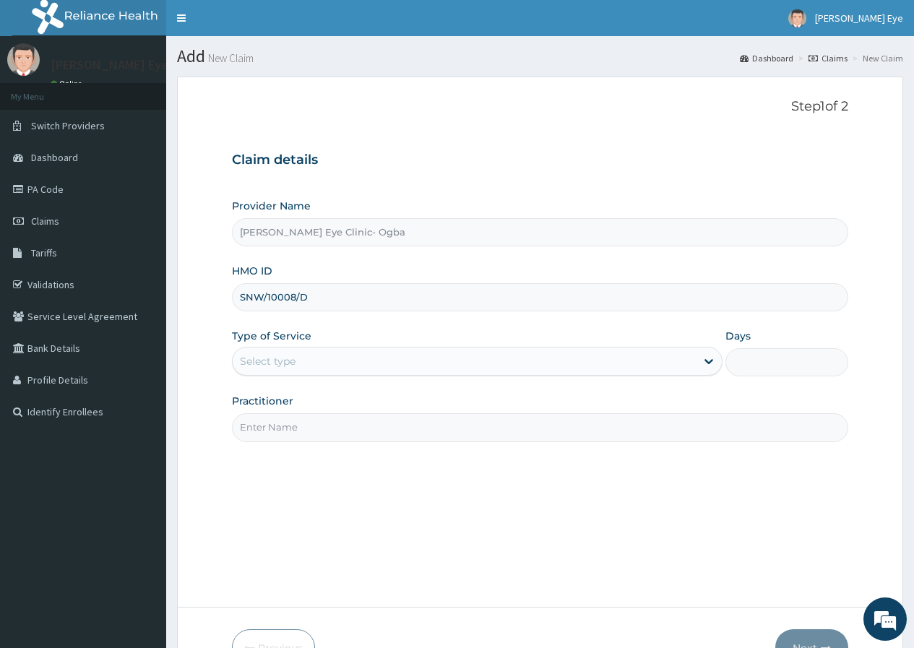
type input "SNW/10008/D"
click at [354, 359] on div "Select type" at bounding box center [464, 361] width 463 height 23
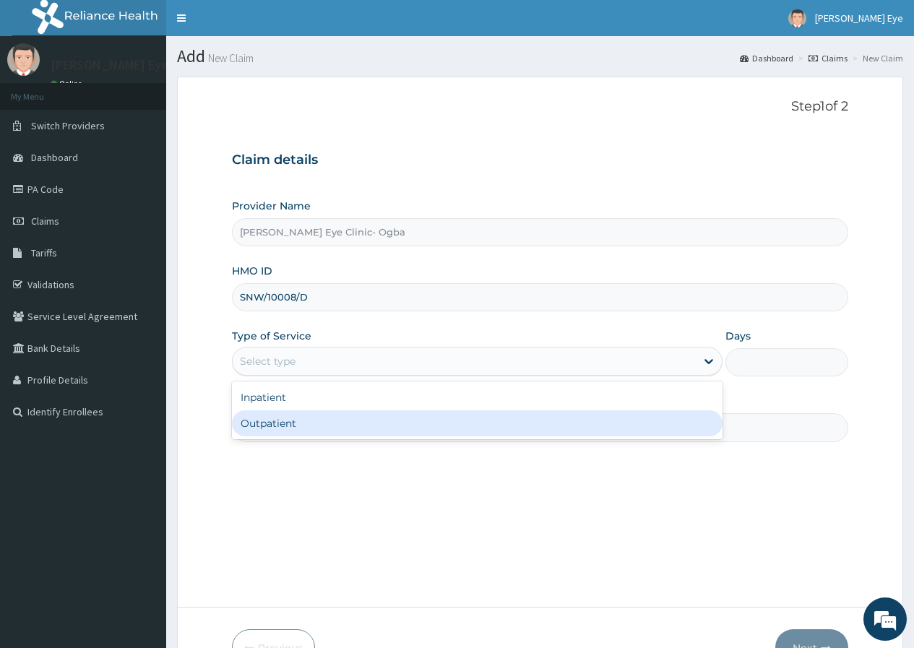
click at [378, 423] on div "Outpatient" at bounding box center [477, 423] width 490 height 26
type input "1"
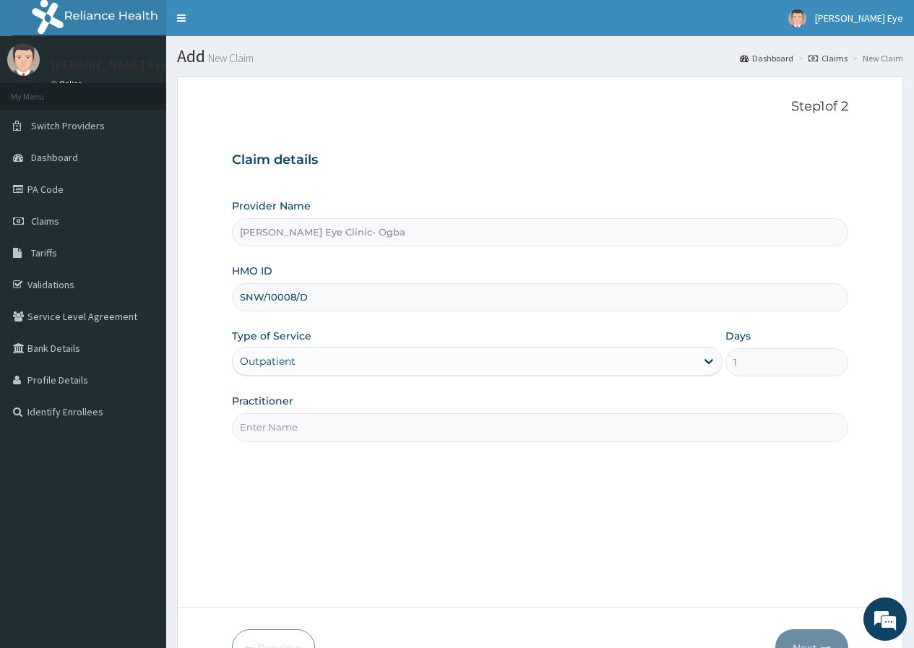
click at [422, 502] on div "Step 1 of 2 Claim details Provider Name Forst Eye Clinic- Ogba HMO ID SNW/10008…" at bounding box center [540, 342] width 616 height 486
click at [341, 432] on input "Practitioner" at bounding box center [540, 427] width 616 height 28
type input "DR GIFT"
click at [342, 399] on div "Step 1 of 2 Claim details Provider Name Forst Eye Clinic- Ogba HMO ID SNW/10008…" at bounding box center [540, 342] width 616 height 486
click at [813, 629] on button "Next" at bounding box center [811, 648] width 73 height 38
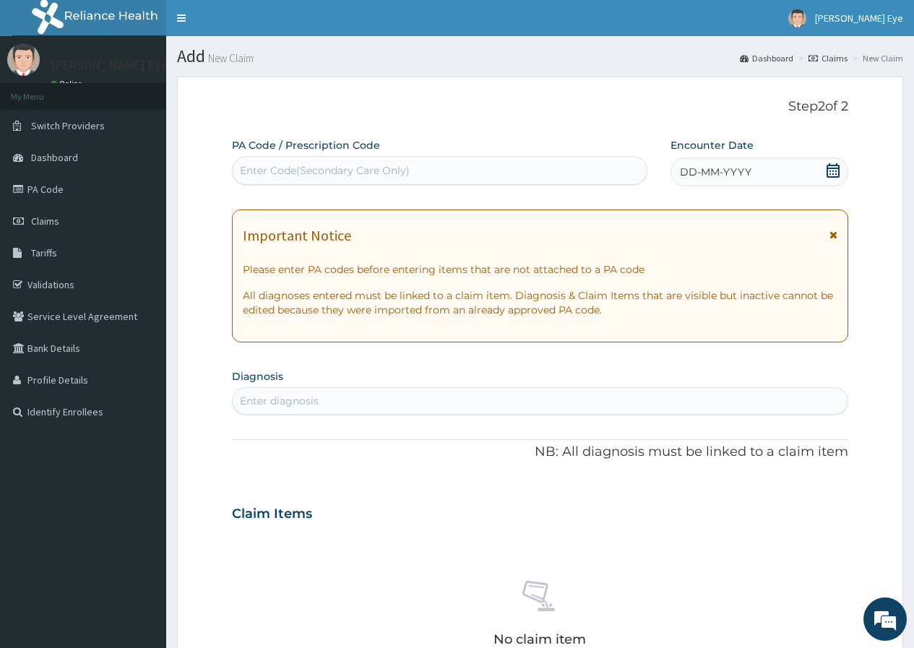
scroll to position [89, 0]
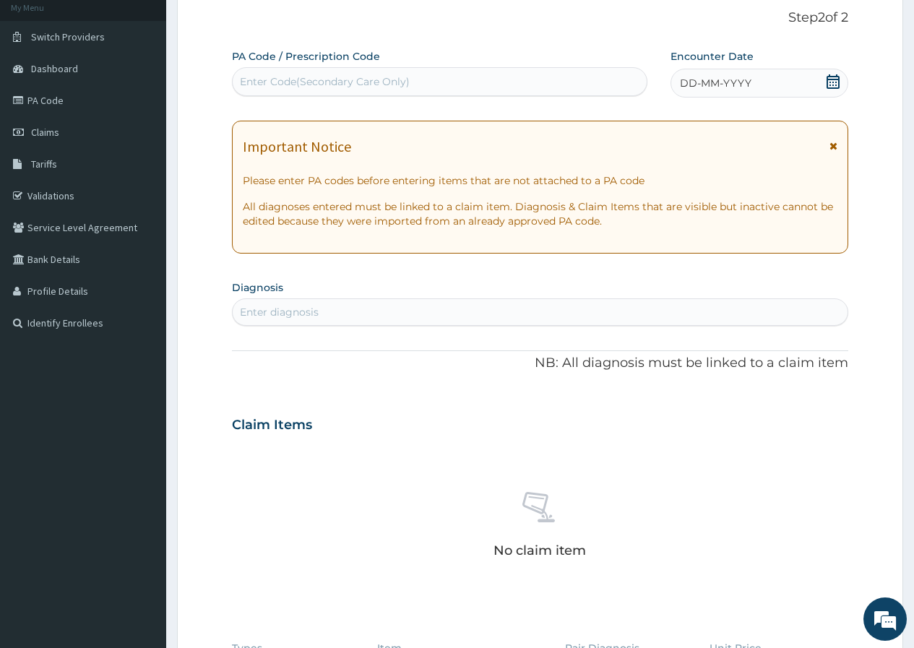
click at [350, 79] on div "Enter Code(Secondary Care Only)" at bounding box center [325, 81] width 170 height 14
paste input "PA/9DD335"
type input "PA/9DD335"
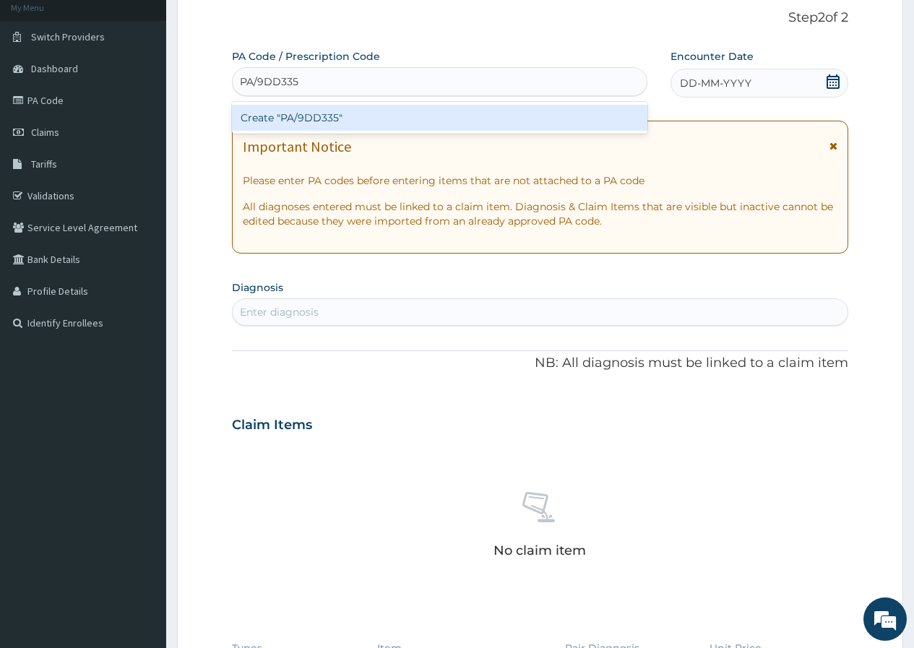
click at [294, 118] on div "Create "PA/9DD335"" at bounding box center [439, 118] width 415 height 26
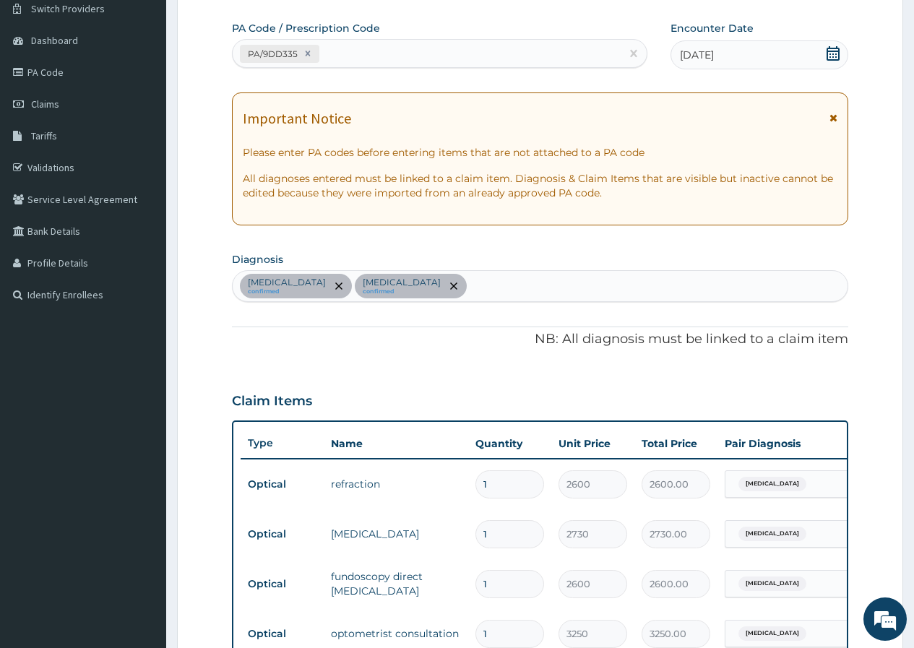
scroll to position [485, 0]
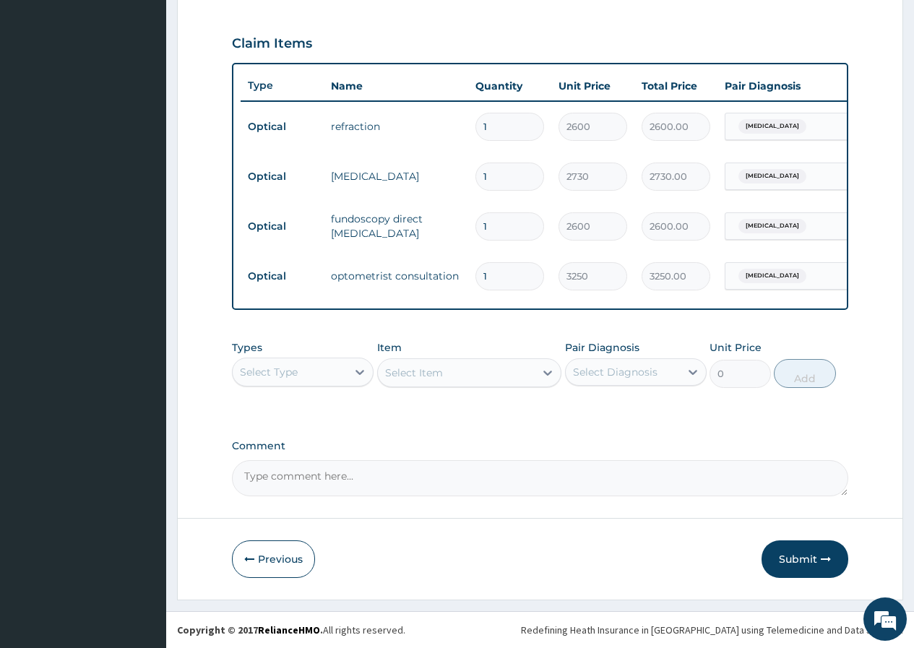
click at [796, 554] on button "Submit" at bounding box center [804, 559] width 87 height 38
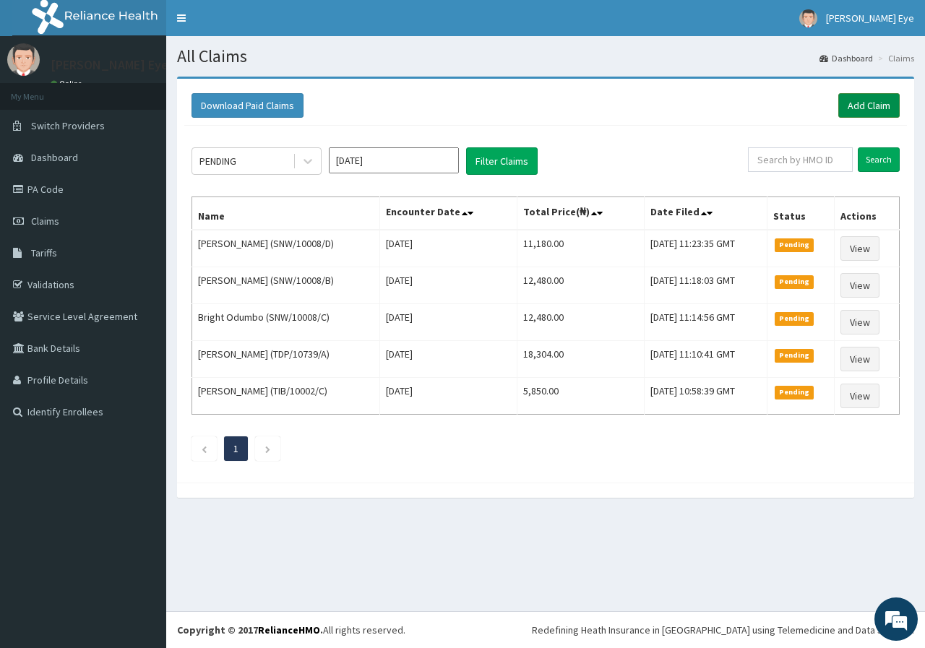
click at [865, 107] on link "Add Claim" at bounding box center [868, 105] width 61 height 25
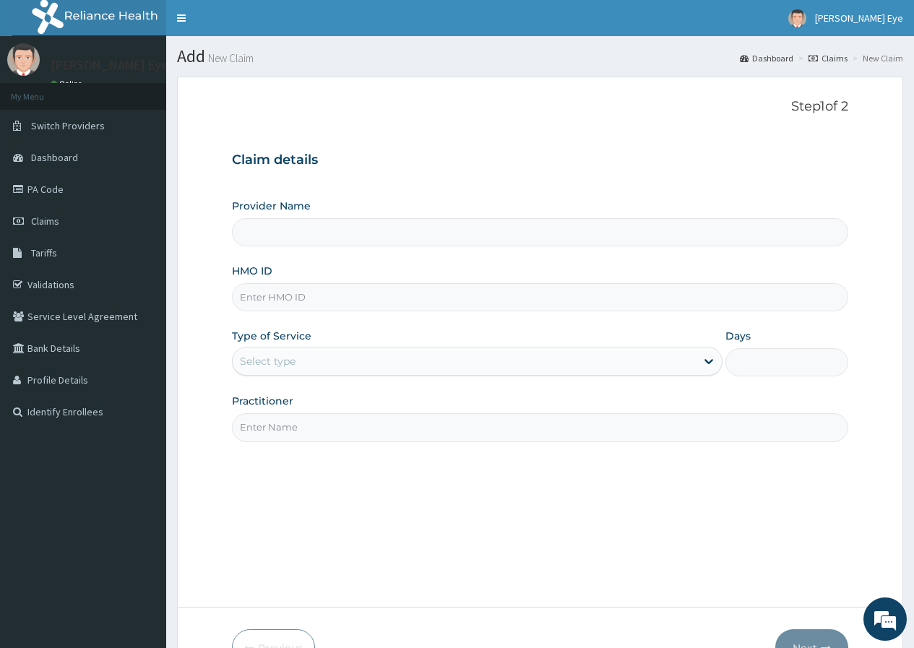
type input "[PERSON_NAME] Eye Clinic- Ogba"
click at [305, 295] on input "HMO ID" at bounding box center [540, 297] width 616 height 28
paste input "MLZ/10001/A"
type input "MLZ/10001/A"
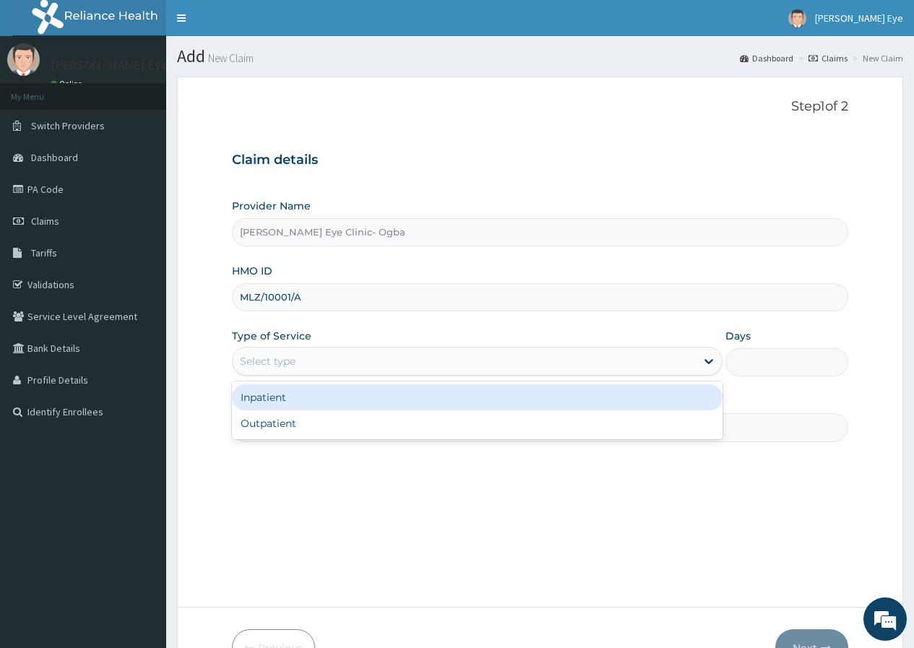
click at [305, 365] on div "Select type" at bounding box center [464, 361] width 463 height 23
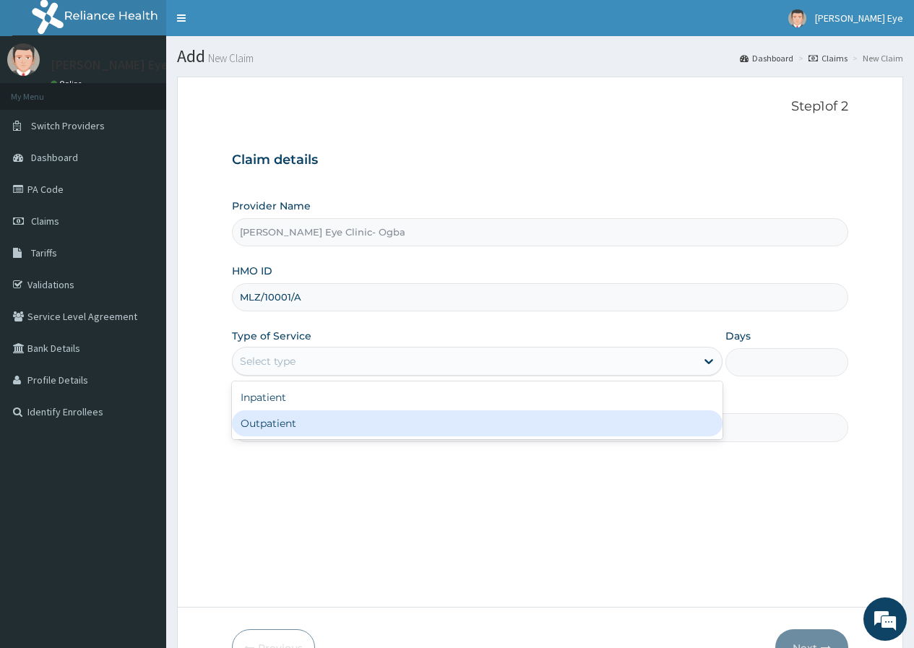
click at [310, 425] on div "Outpatient" at bounding box center [477, 423] width 490 height 26
type input "1"
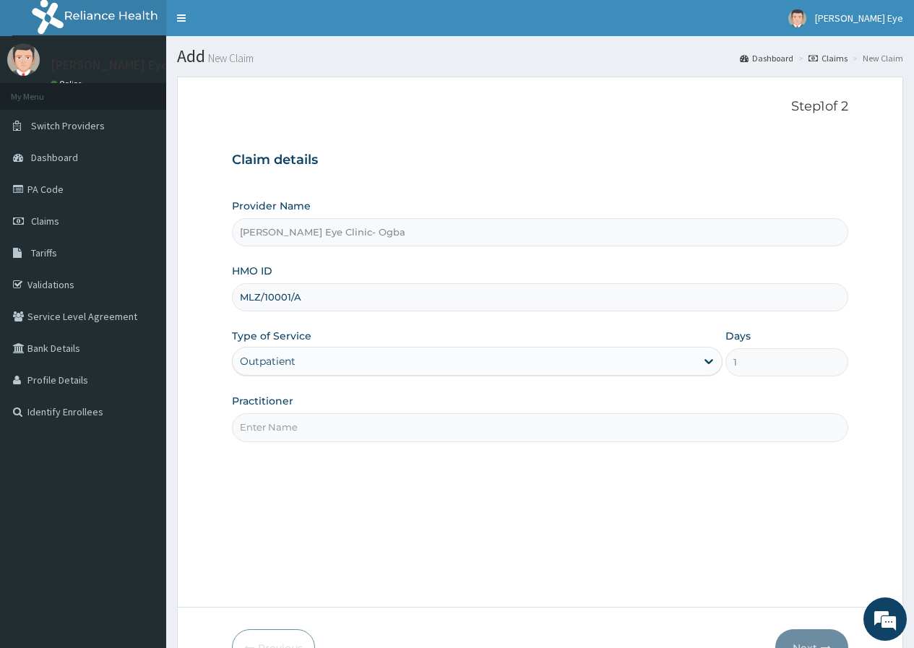
click at [310, 424] on input "Practitioner" at bounding box center [540, 427] width 616 height 28
type input "DR GIFT"
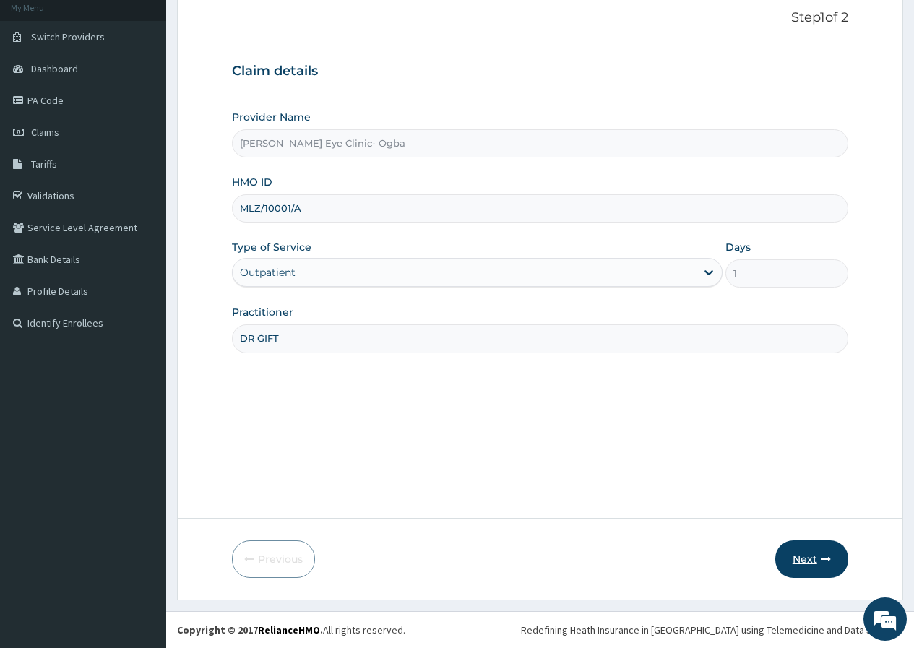
click at [801, 548] on button "Next" at bounding box center [811, 559] width 73 height 38
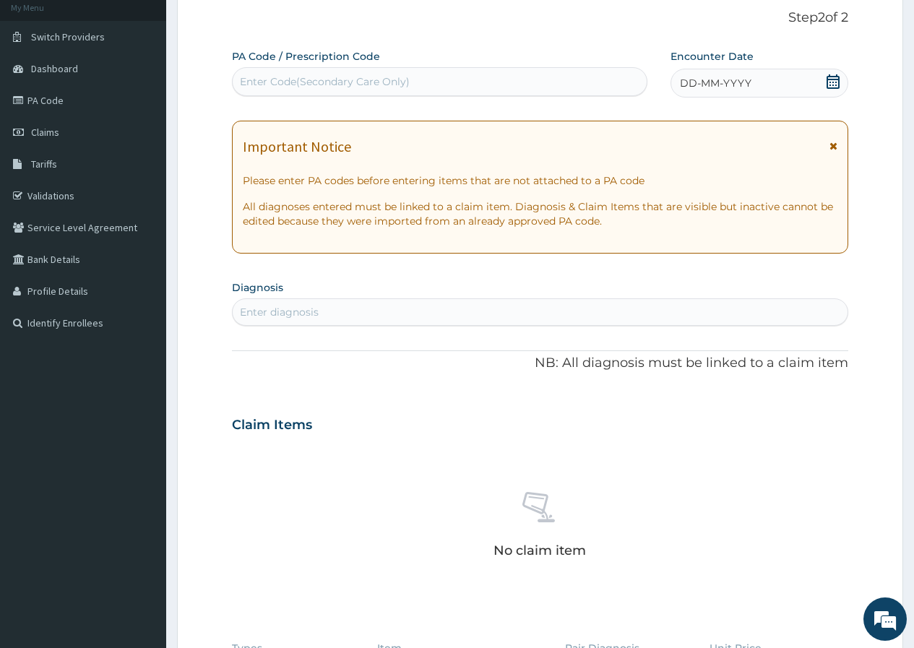
click at [303, 79] on div "Enter Code(Secondary Care Only)" at bounding box center [325, 81] width 170 height 14
paste input "PA/3462E0"
type input "PA/3462E0"
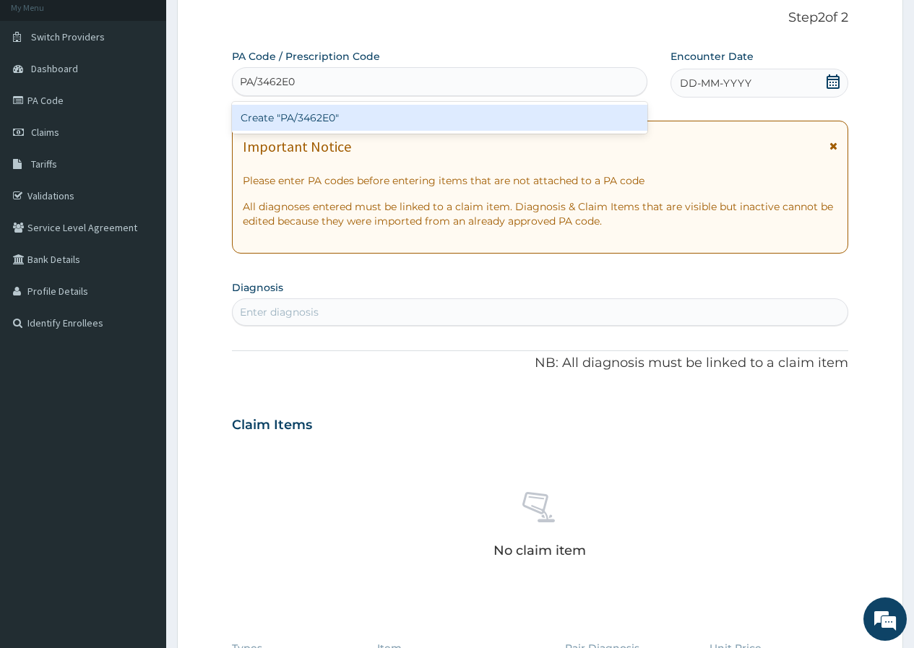
click at [334, 120] on div "Create "PA/3462E0"" at bounding box center [439, 118] width 415 height 26
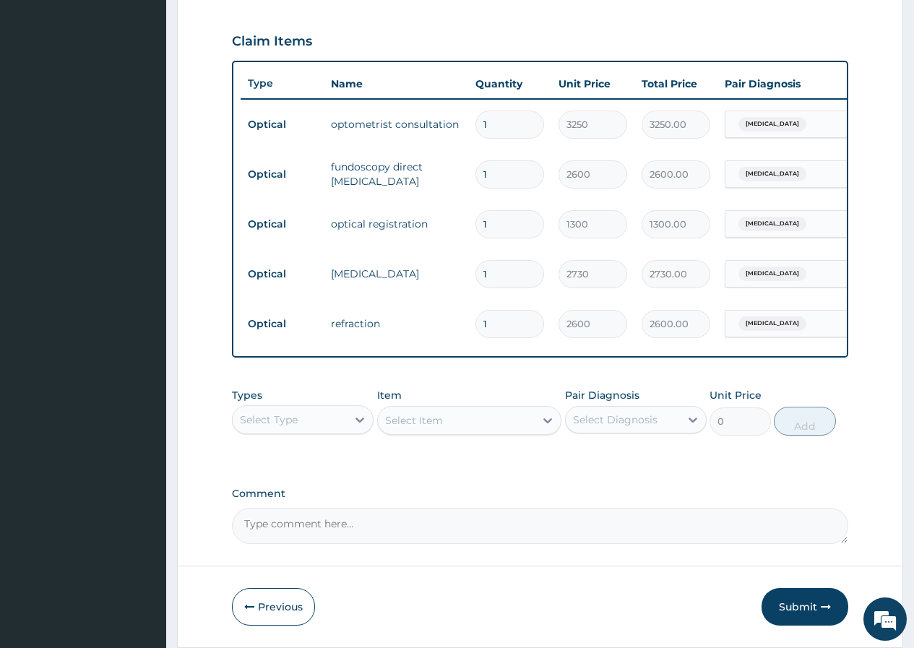
scroll to position [535, 0]
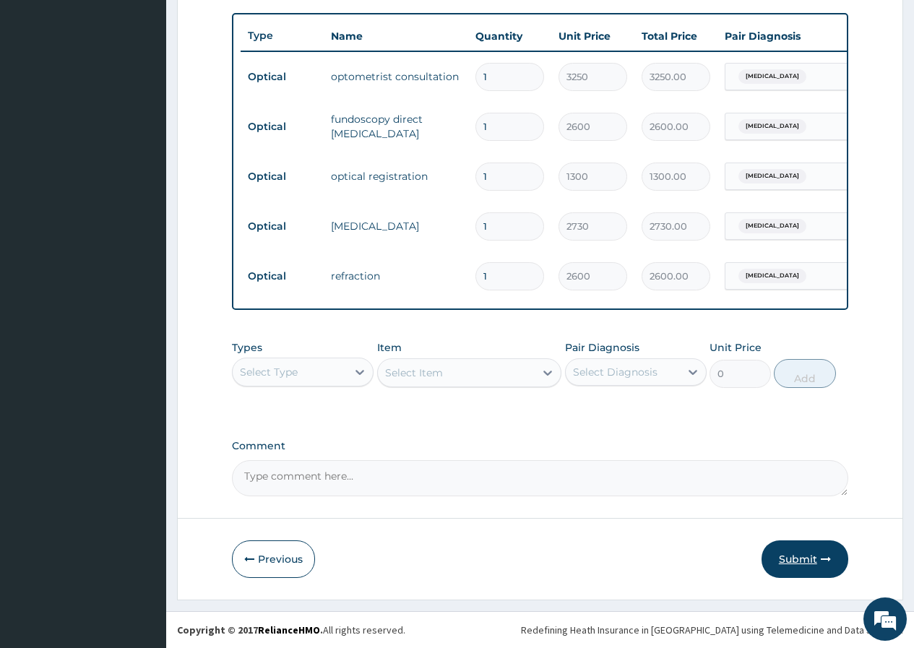
click at [789, 560] on button "Submit" at bounding box center [804, 559] width 87 height 38
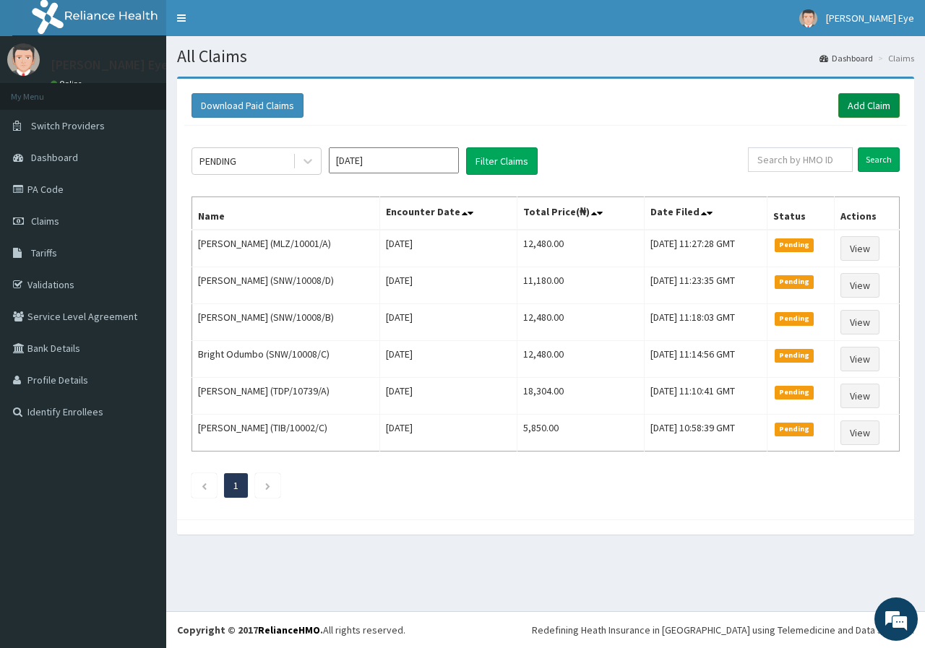
click at [865, 105] on link "Add Claim" at bounding box center [868, 105] width 61 height 25
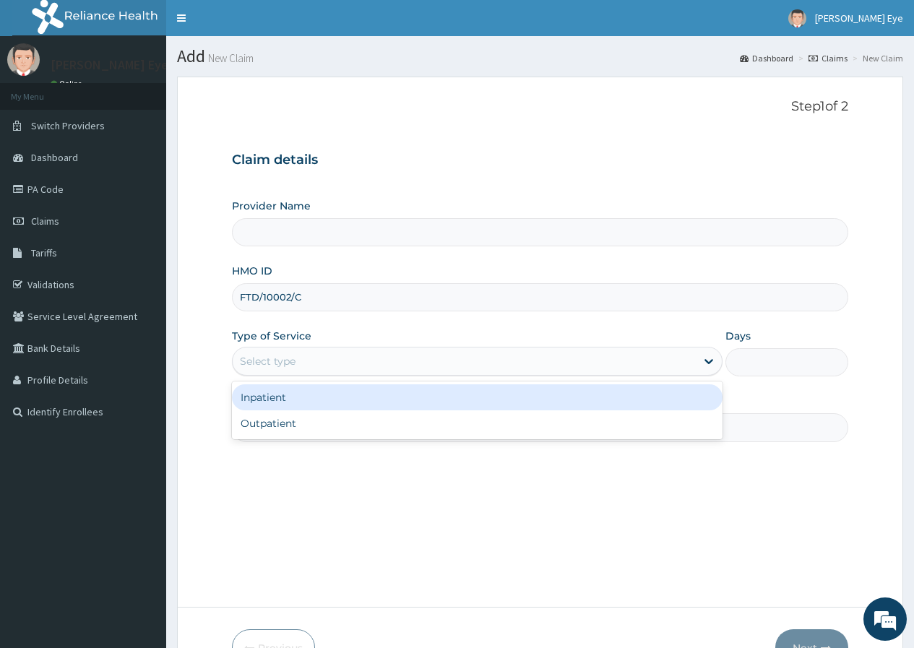
click at [326, 360] on div "Select type" at bounding box center [464, 361] width 463 height 23
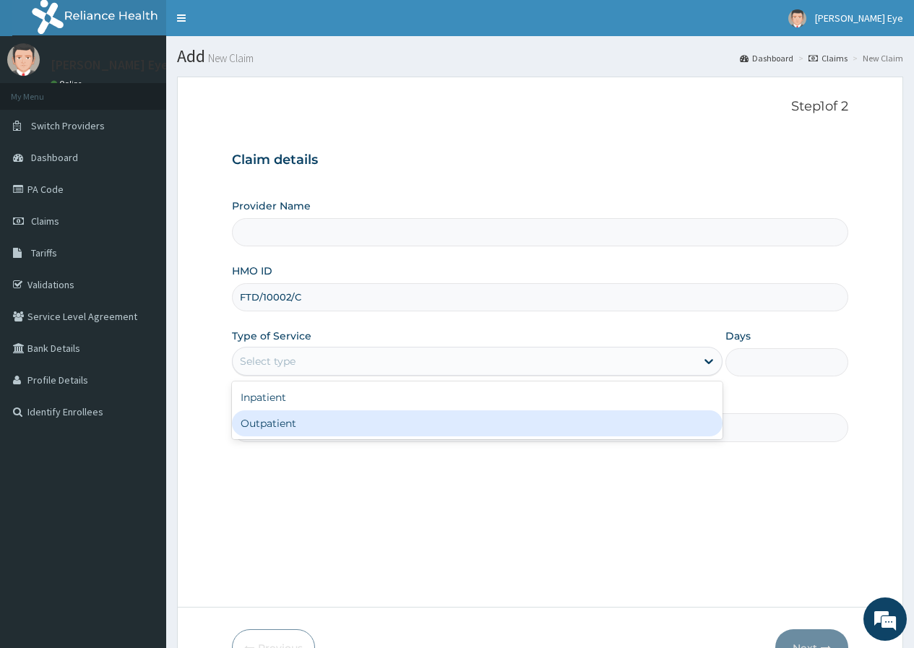
click at [329, 429] on div "Outpatient" at bounding box center [477, 423] width 490 height 26
type input "1"
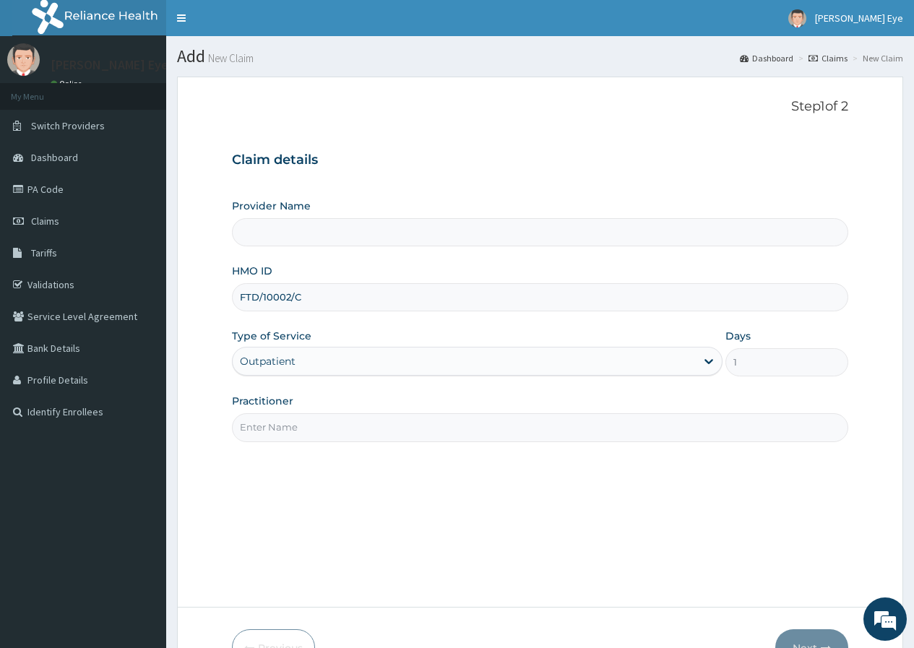
click at [311, 428] on input "Practitioner" at bounding box center [540, 427] width 616 height 28
type input "DR GIFT"
click at [329, 235] on input "Provider Name" at bounding box center [540, 232] width 616 height 28
type input "[PERSON_NAME] Eye Clinic- Ogba"
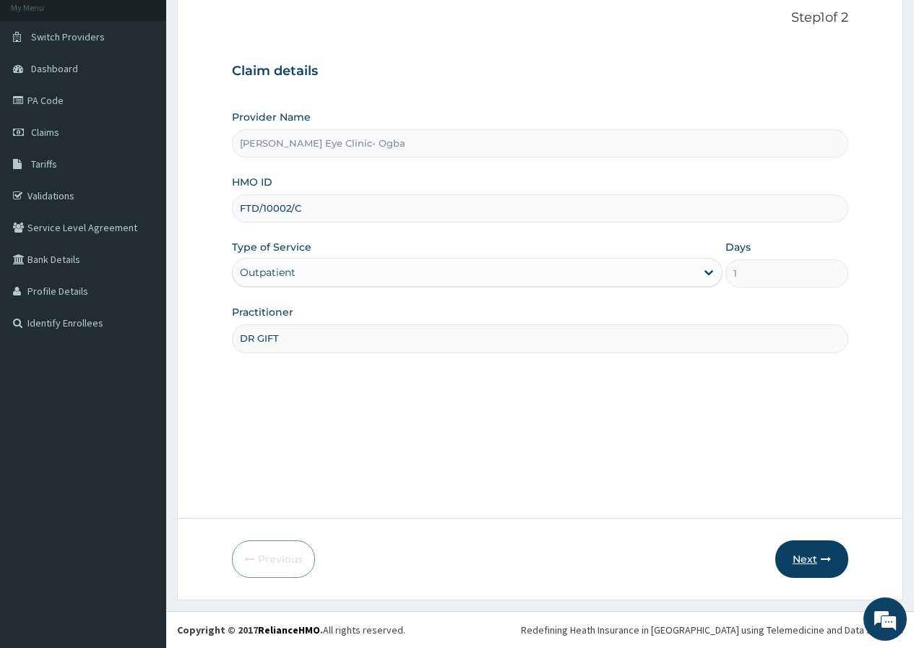
click at [804, 555] on button "Next" at bounding box center [811, 559] width 73 height 38
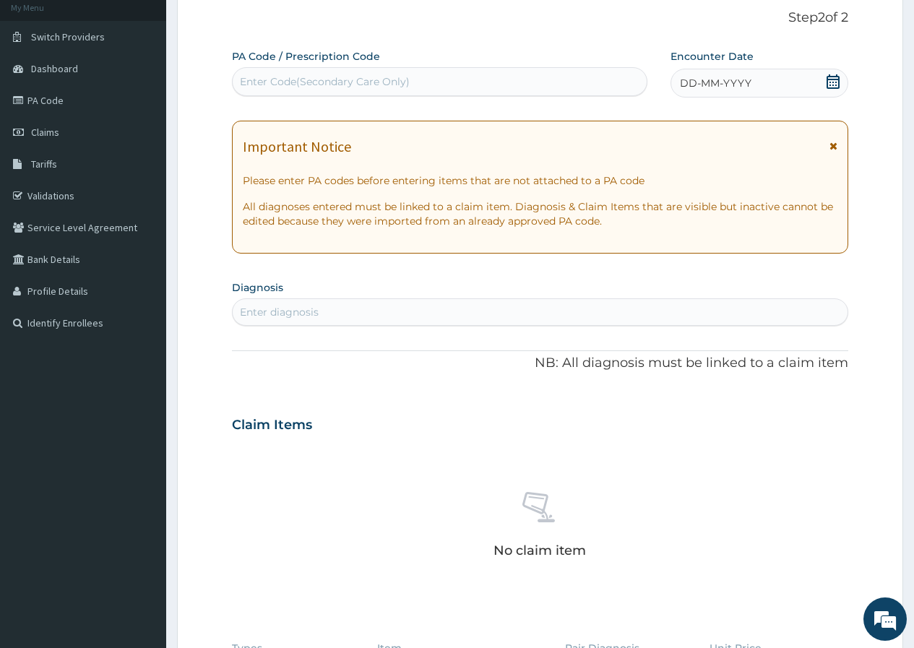
click at [324, 82] on div "Enter Code(Secondary Care Only)" at bounding box center [325, 81] width 170 height 14
click at [311, 76] on div "Enter Code(Secondary Care Only)" at bounding box center [325, 81] width 170 height 14
paste input "PA/86F455"
type input "PA/86F455"
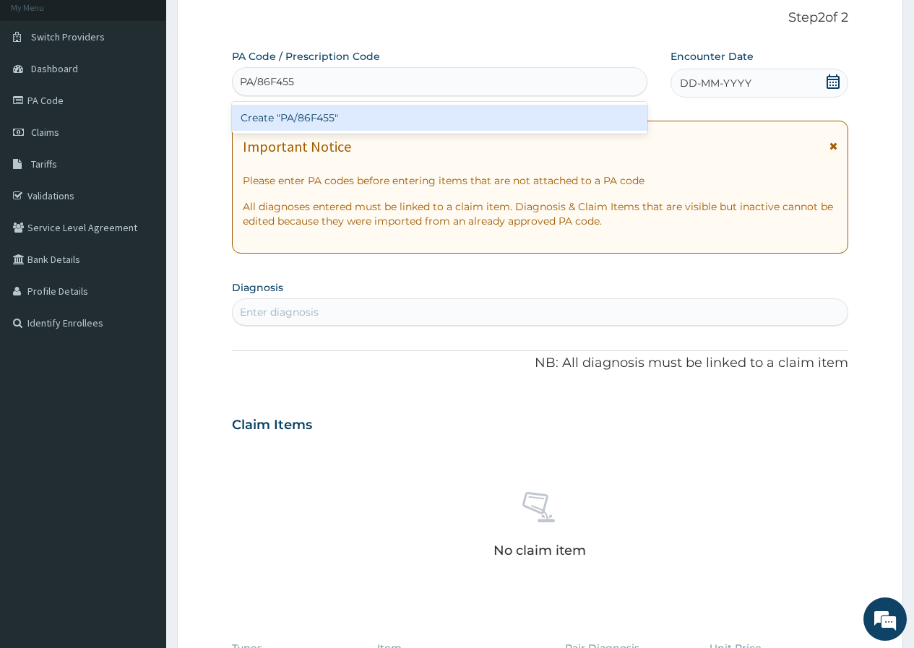
click at [327, 119] on div "Create "PA/86F455"" at bounding box center [439, 118] width 415 height 26
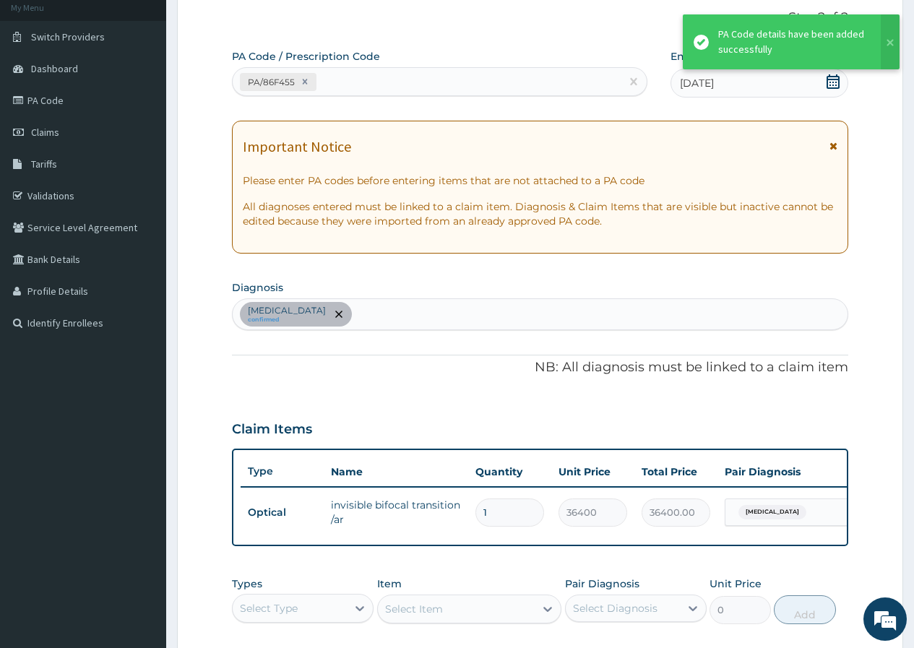
scroll to position [0, 109]
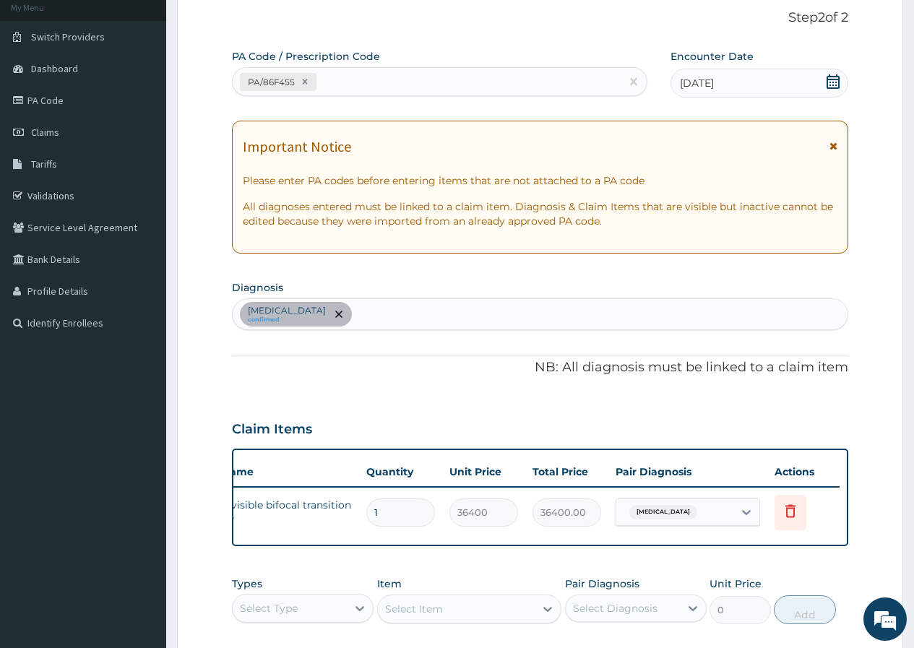
click at [344, 466] on div "PA Code / Prescription Code PA/86F455 Encounter Date 15-09-2025 Important Notic…" at bounding box center [540, 390] width 616 height 683
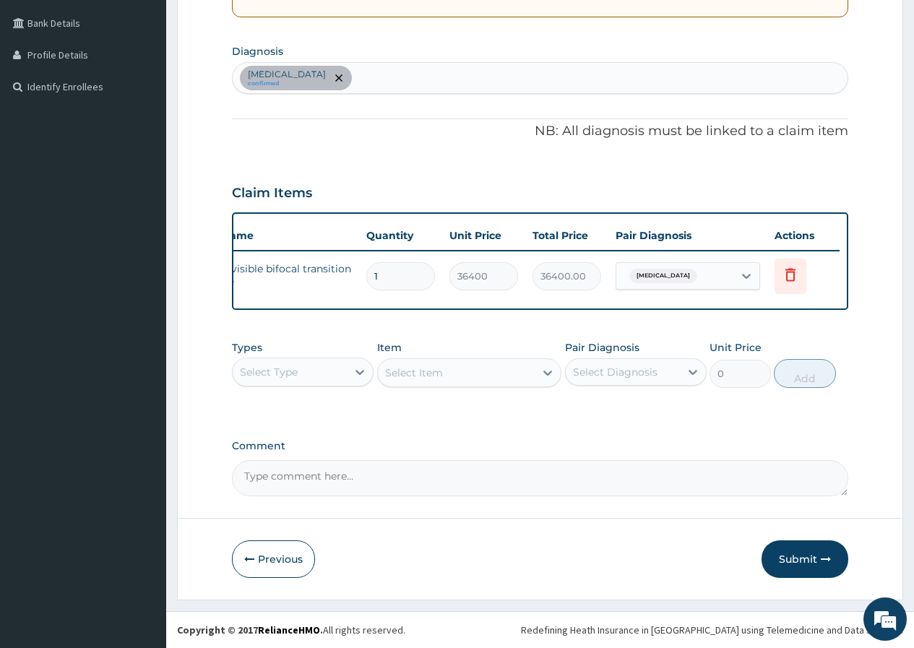
click at [355, 471] on textarea "Comment" at bounding box center [540, 478] width 616 height 36
type textarea "KINDLY GIVE APPROVAL FOR 30,000 ACCOPRDING TO ENROLLEE LIMIT"
click at [813, 558] on button "Submit" at bounding box center [804, 559] width 87 height 38
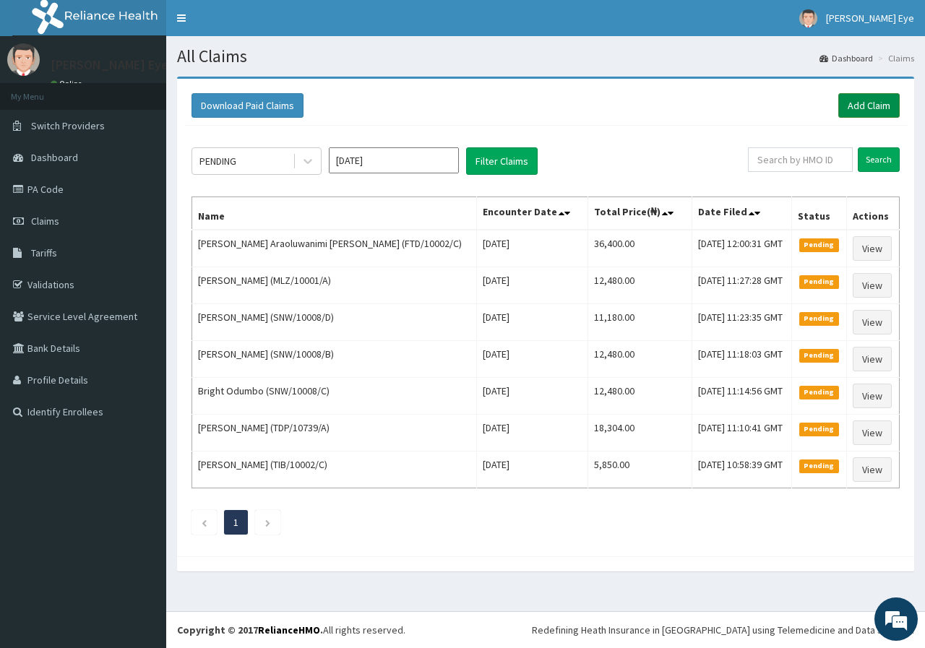
click at [852, 98] on link "Add Claim" at bounding box center [868, 105] width 61 height 25
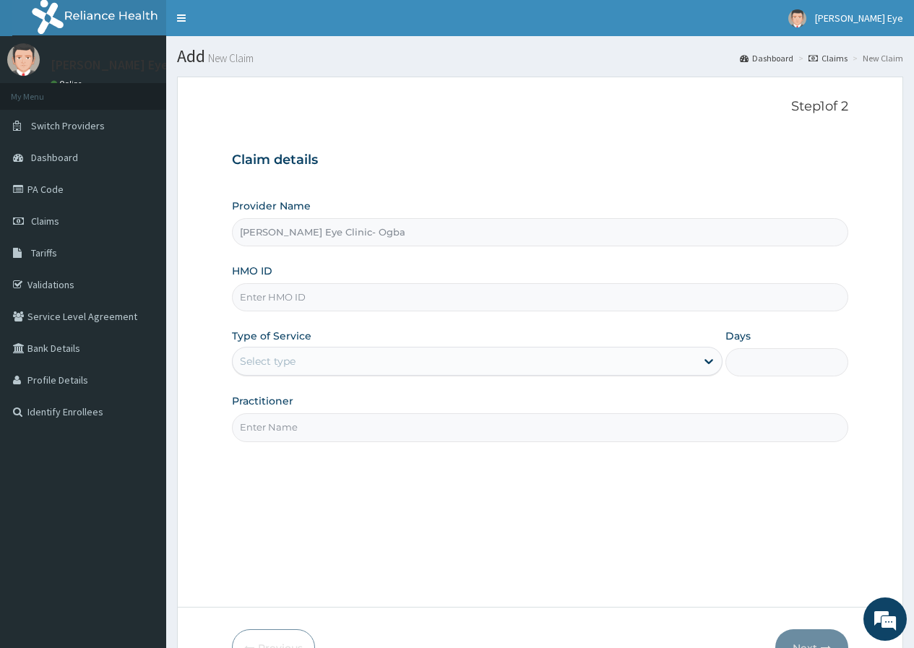
type input "[PERSON_NAME] Eye Clinic- Ogba"
click at [264, 298] on input "HMO ID" at bounding box center [540, 297] width 616 height 28
paste input "RET/20946/A"
type input "RET/20946/A"
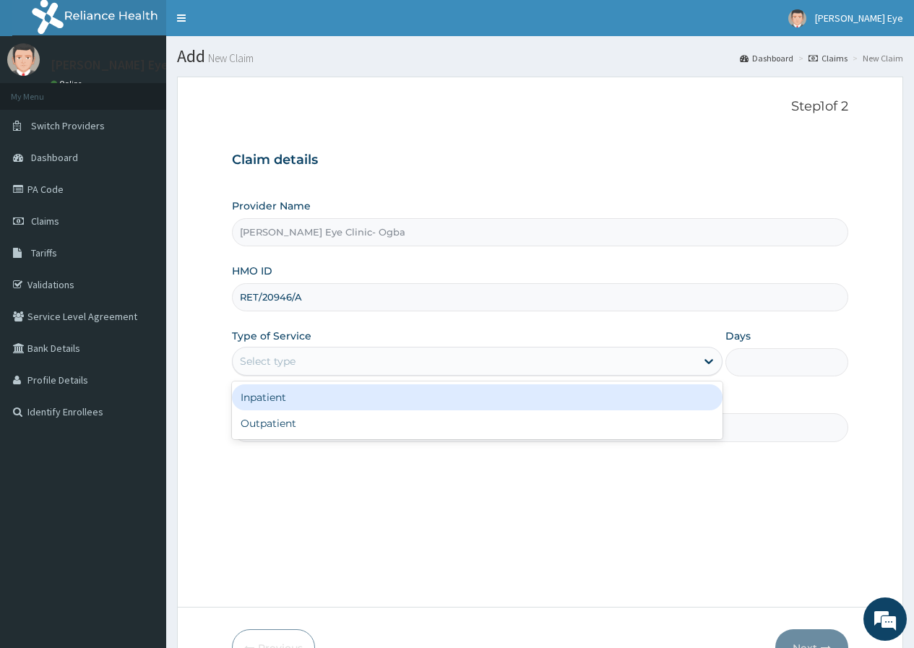
click at [319, 366] on div "Select type" at bounding box center [464, 361] width 463 height 23
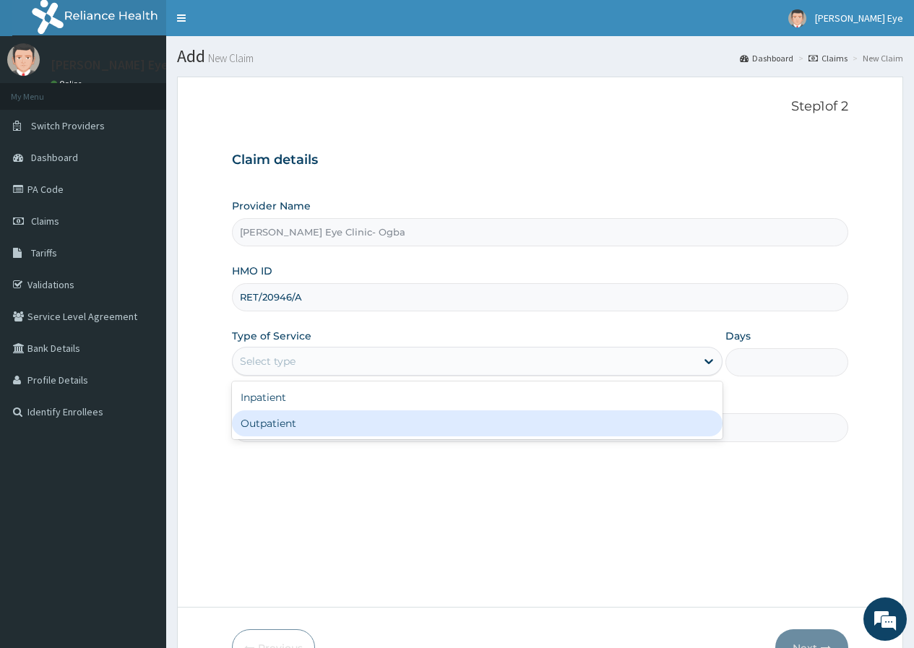
click at [318, 419] on div "Outpatient" at bounding box center [477, 423] width 490 height 26
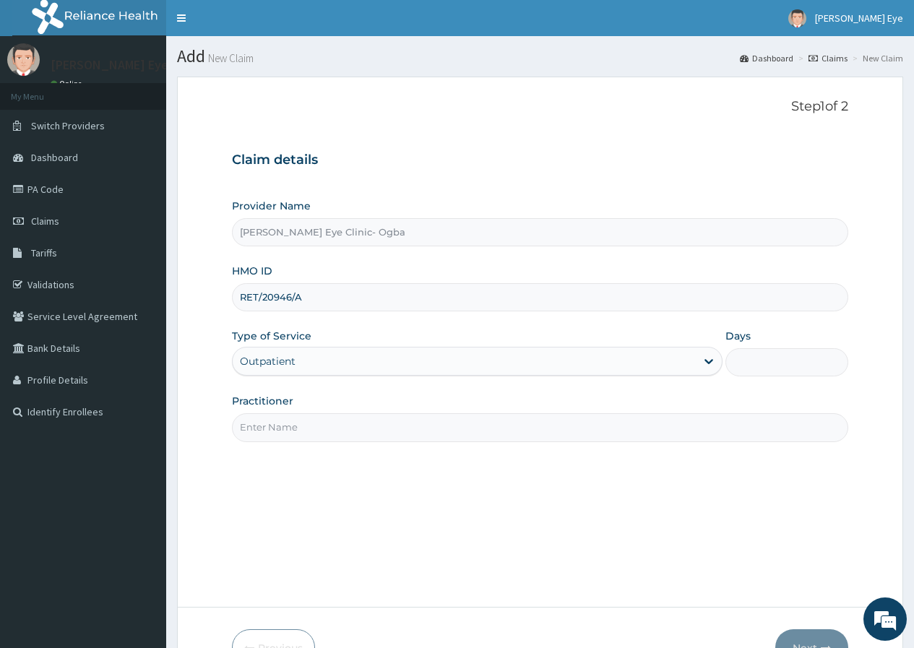
type input "1"
drag, startPoint x: 318, startPoint y: 420, endPoint x: 293, endPoint y: 428, distance: 26.7
click at [318, 420] on input "Practitioner" at bounding box center [540, 427] width 616 height 28
click at [318, 436] on input "Practitioner" at bounding box center [540, 427] width 616 height 28
type input "DR GIFT"
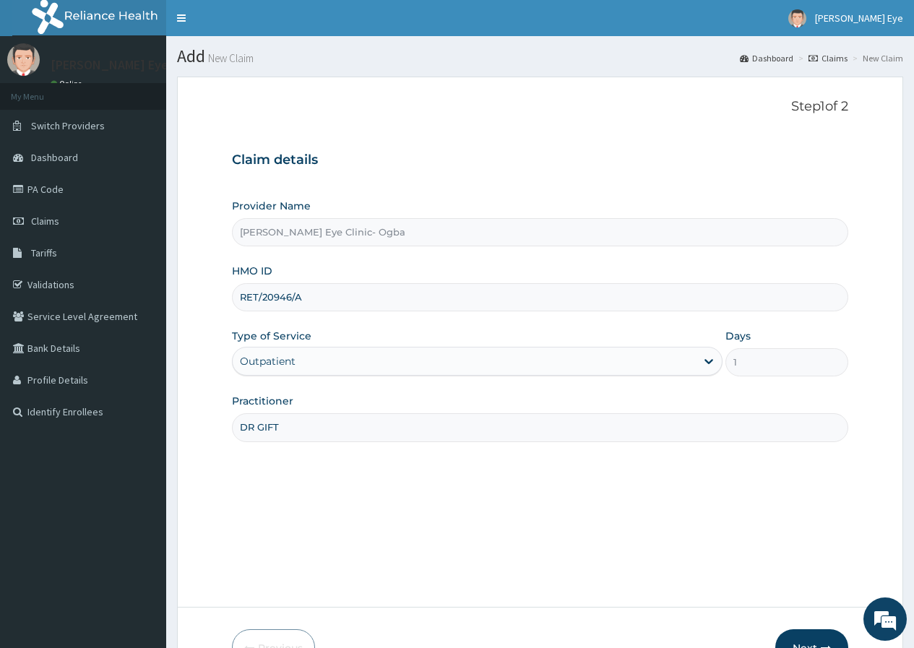
scroll to position [89, 0]
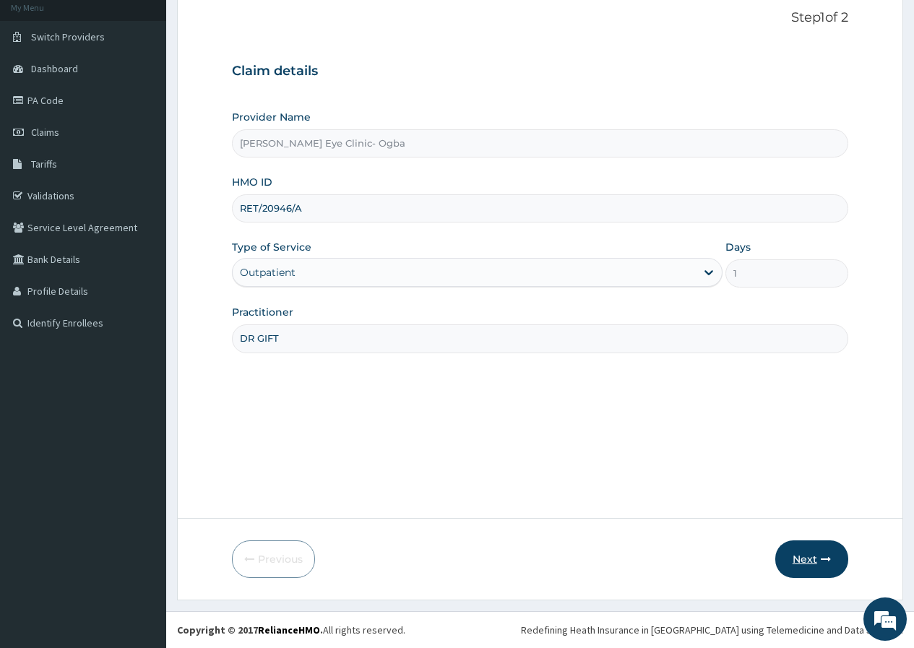
click at [813, 551] on button "Next" at bounding box center [811, 559] width 73 height 38
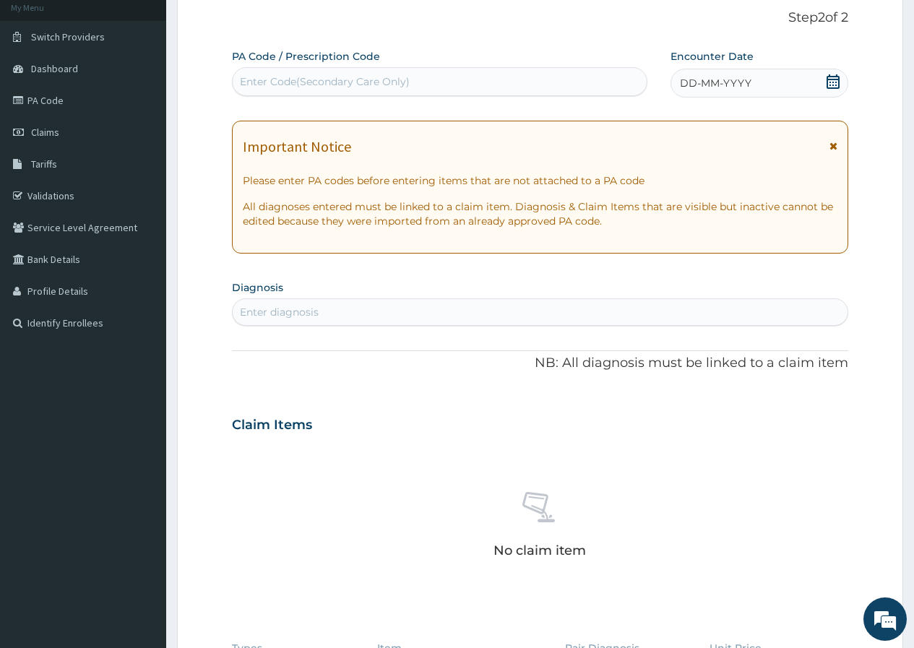
click at [270, 86] on div "Enter Code(Secondary Care Only)" at bounding box center [325, 81] width 170 height 14
paste input "PA/85F052"
type input "PA/85F052"
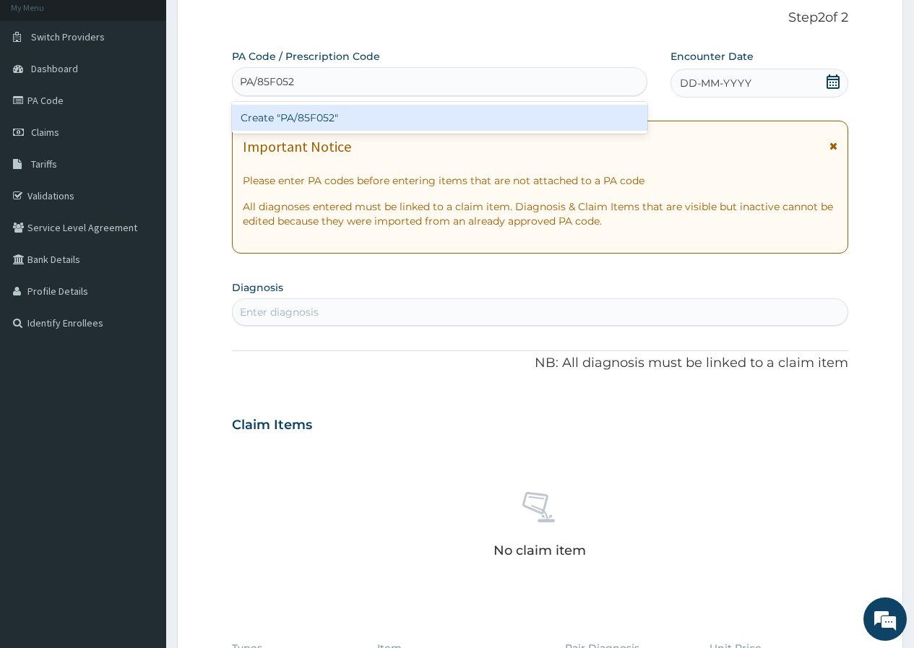
click at [298, 123] on div "Create "PA/85F052"" at bounding box center [439, 118] width 415 height 26
